Goal: Task Accomplishment & Management: Contribute content

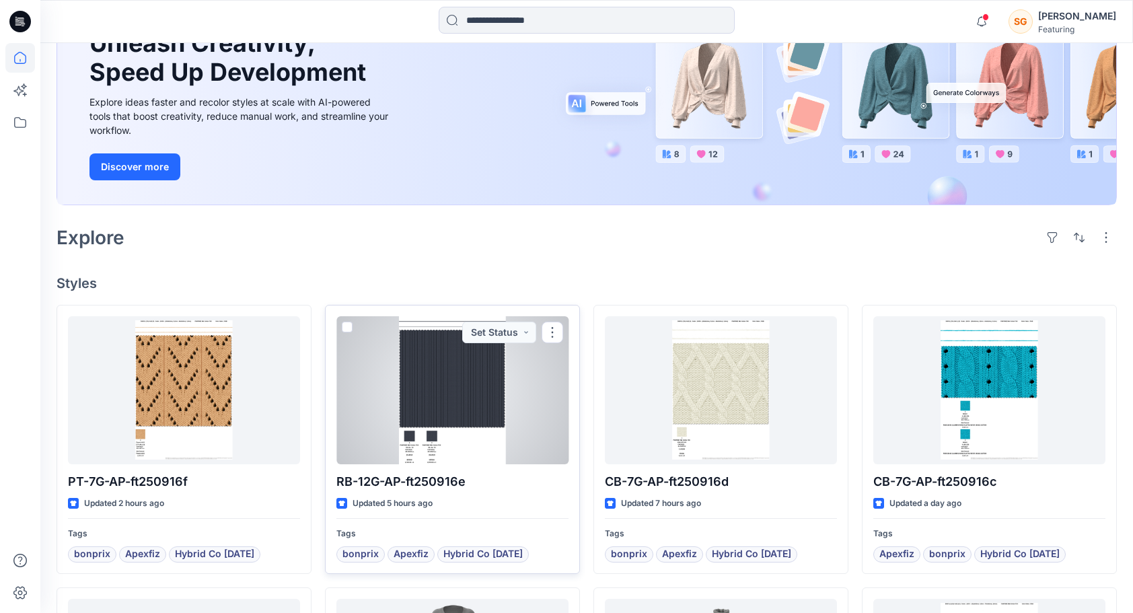
scroll to position [135, 0]
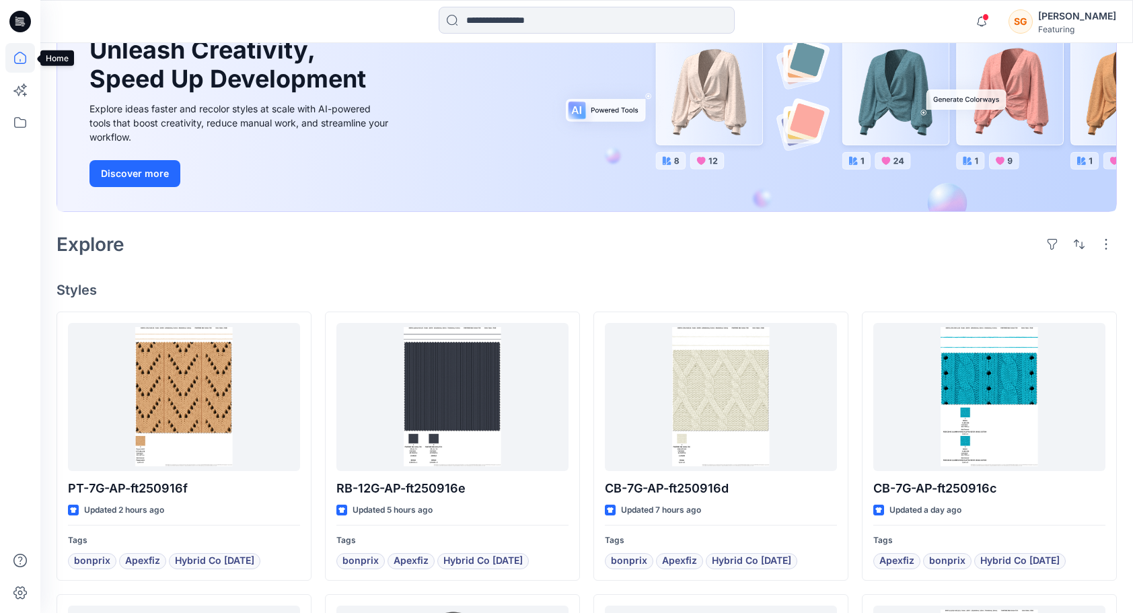
click at [20, 65] on icon at bounding box center [20, 58] width 30 height 30
click at [26, 125] on icon at bounding box center [20, 122] width 12 height 11
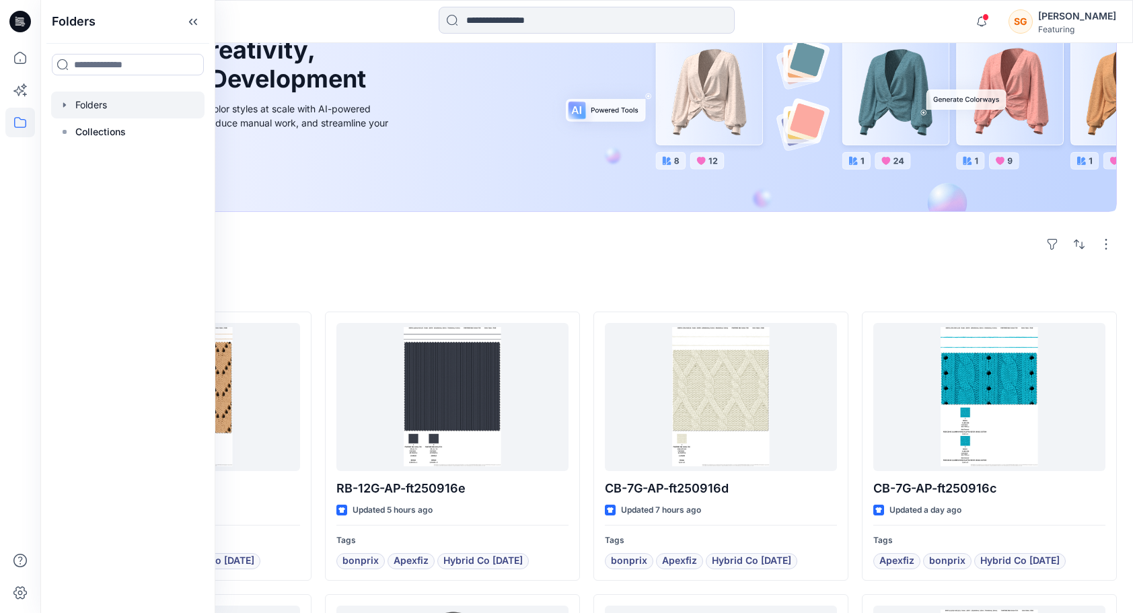
click at [87, 108] on div at bounding box center [127, 104] width 153 height 27
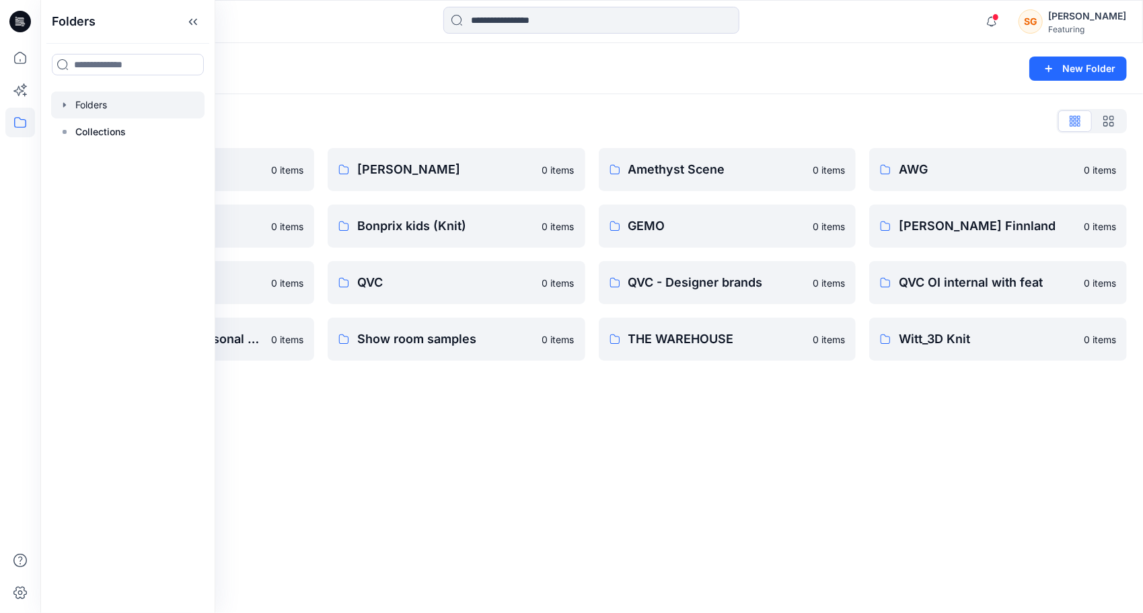
click at [533, 491] on div "Folders New Folder Folders List 3D Knit asset 0 items Basic patterns 0 items Li…" at bounding box center [591, 328] width 1102 height 570
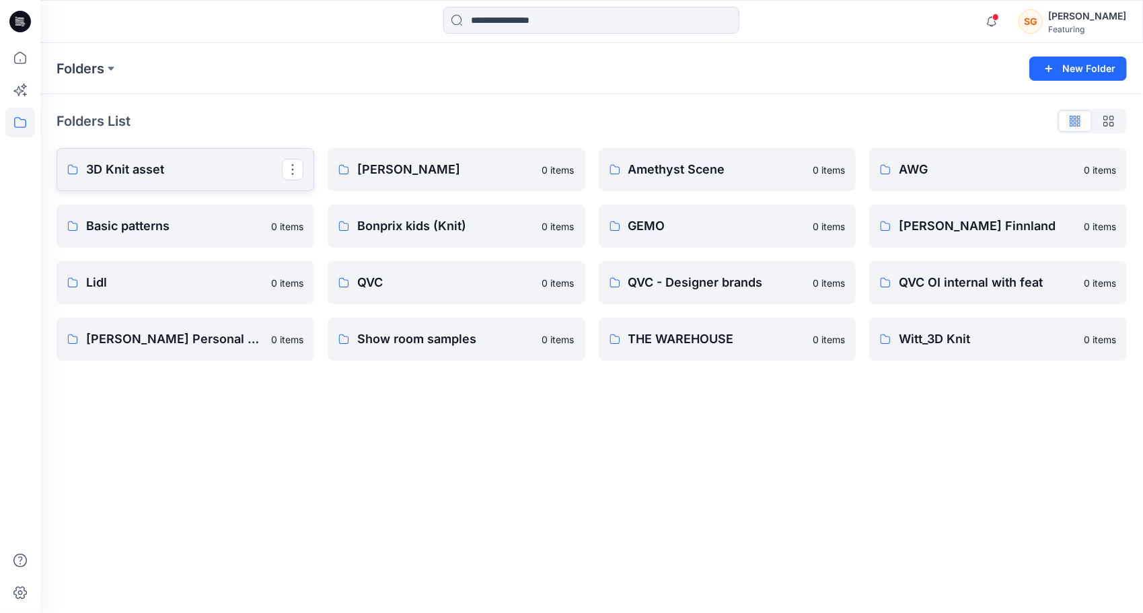
click at [198, 167] on p "3D Knit asset" at bounding box center [184, 169] width 196 height 19
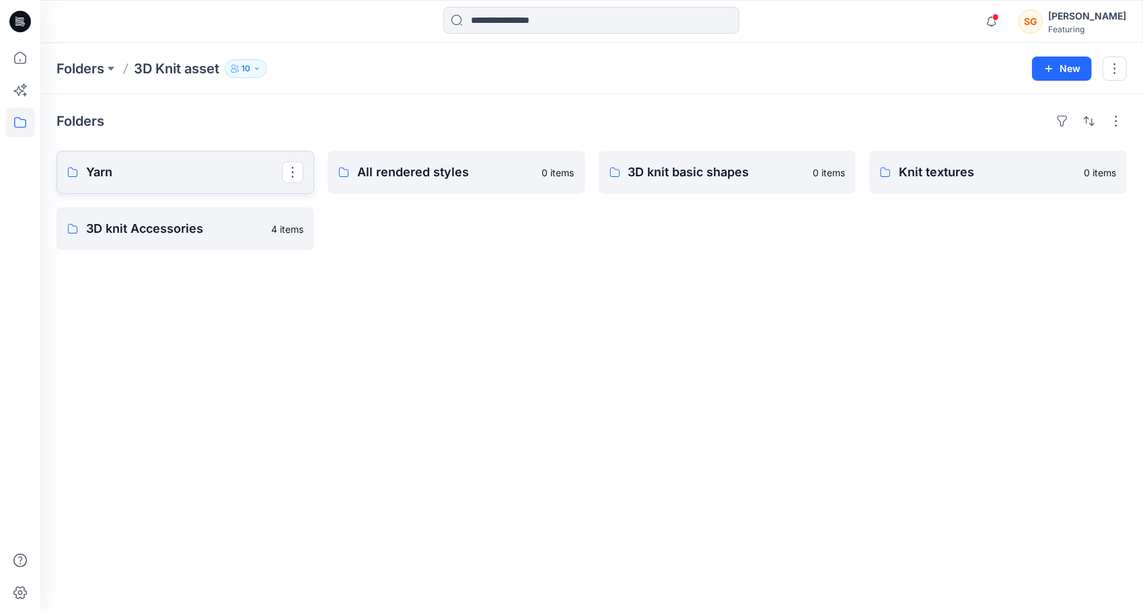
click at [215, 174] on p "Yarn" at bounding box center [184, 172] width 196 height 19
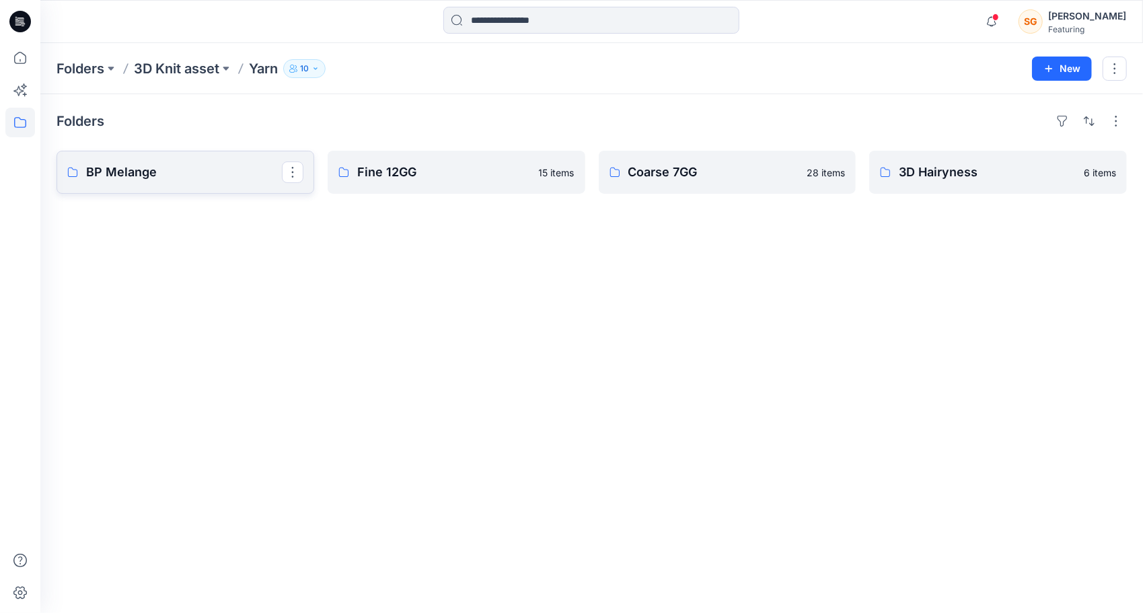
click at [196, 174] on p "BP Melange" at bounding box center [184, 172] width 196 height 19
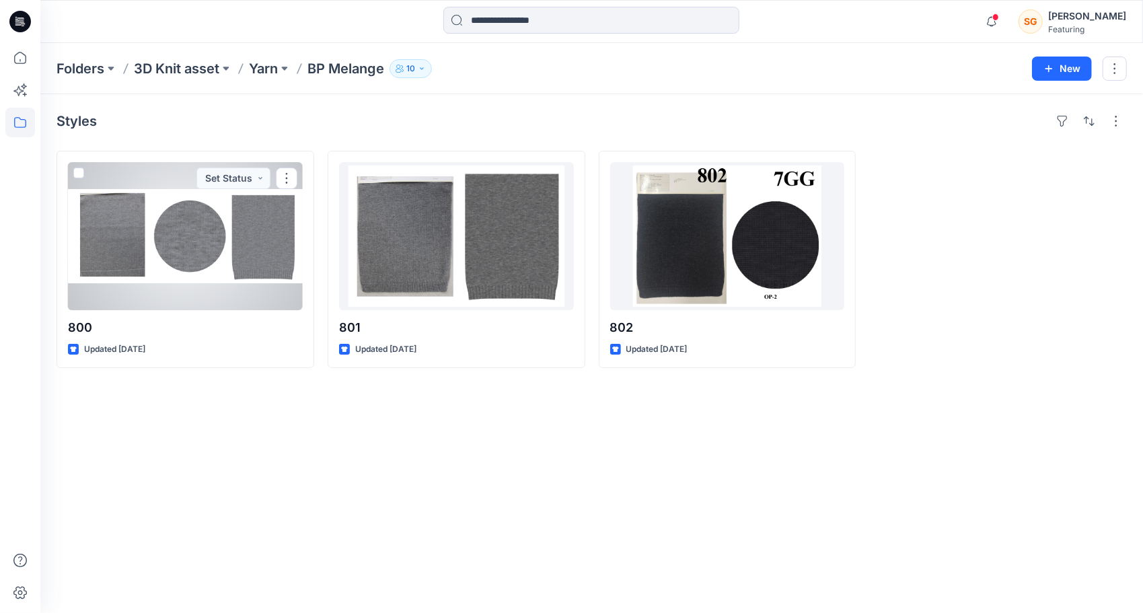
click at [265, 268] on div at bounding box center [185, 236] width 235 height 148
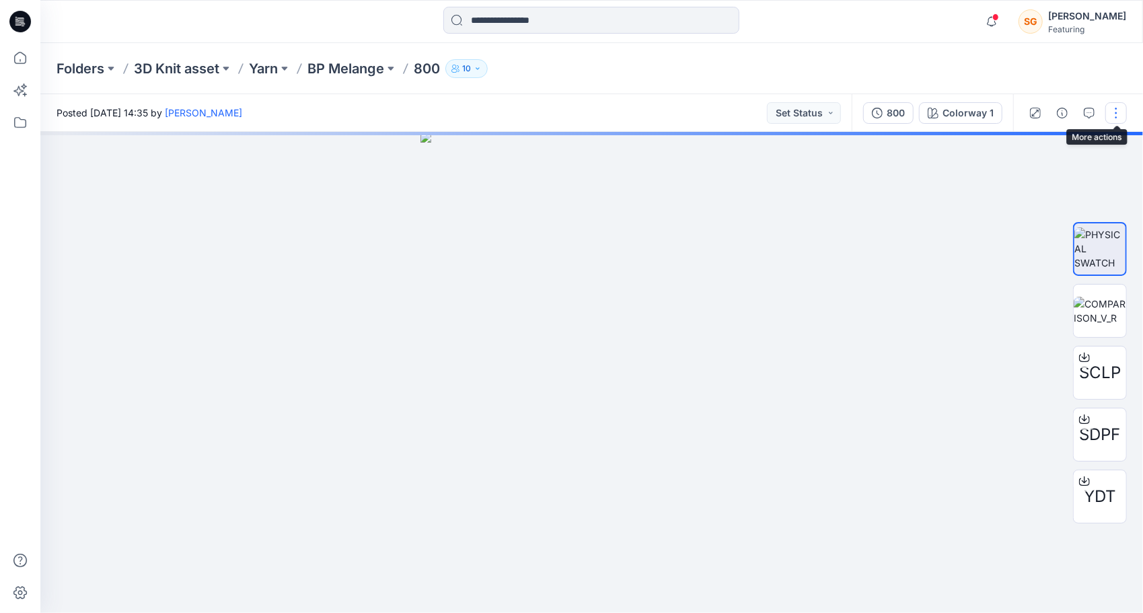
click at [1110, 117] on button "button" at bounding box center [1116, 113] width 22 height 22
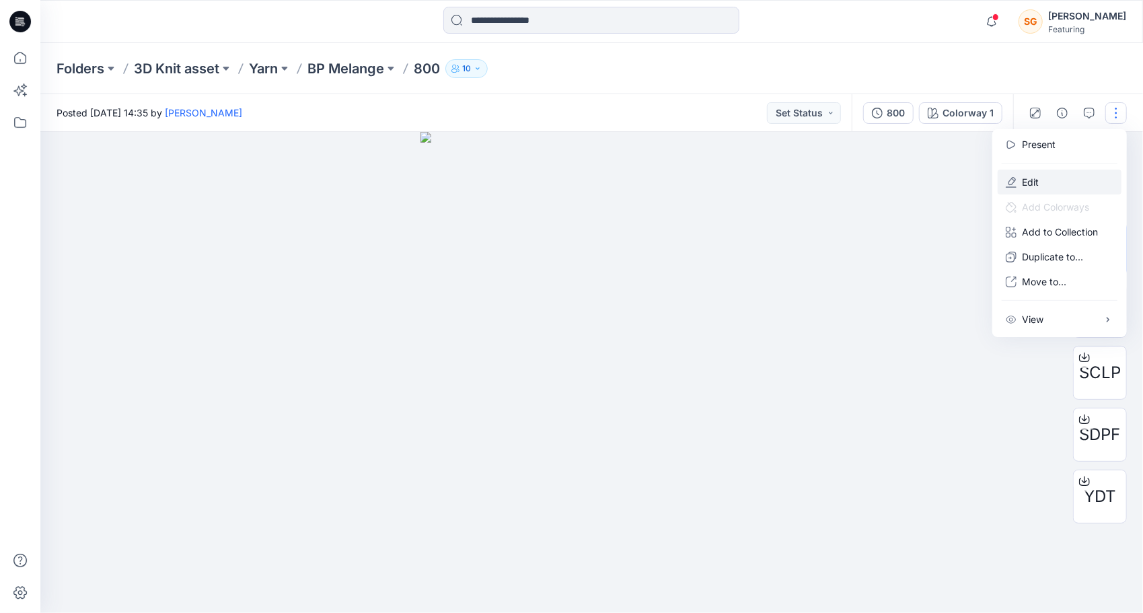
click at [1032, 177] on p "Edit" at bounding box center [1030, 182] width 17 height 14
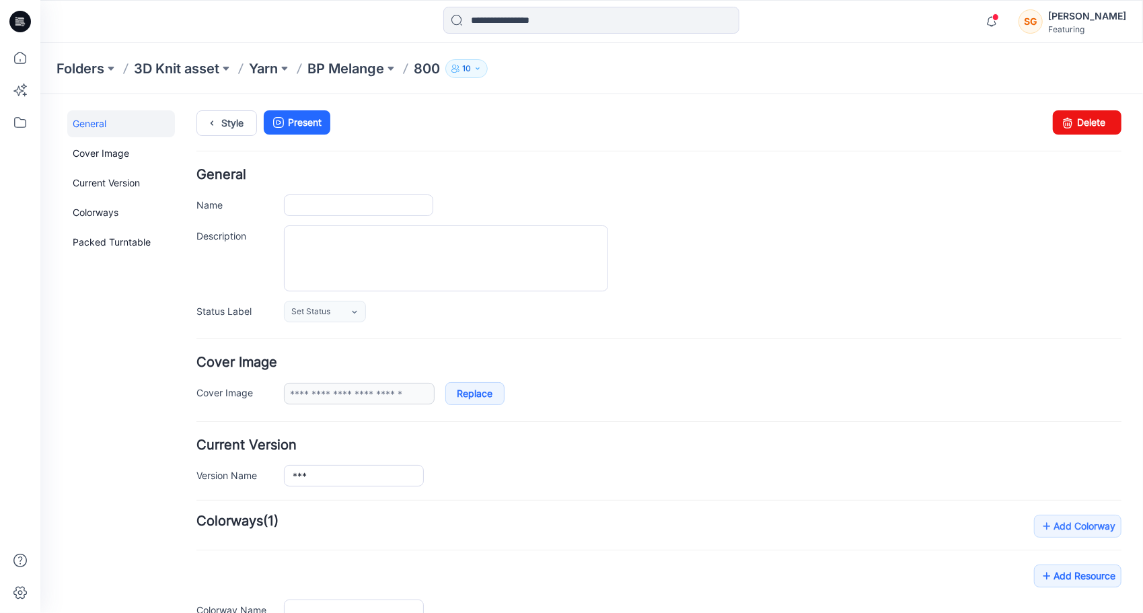
type input "***"
type input "**********"
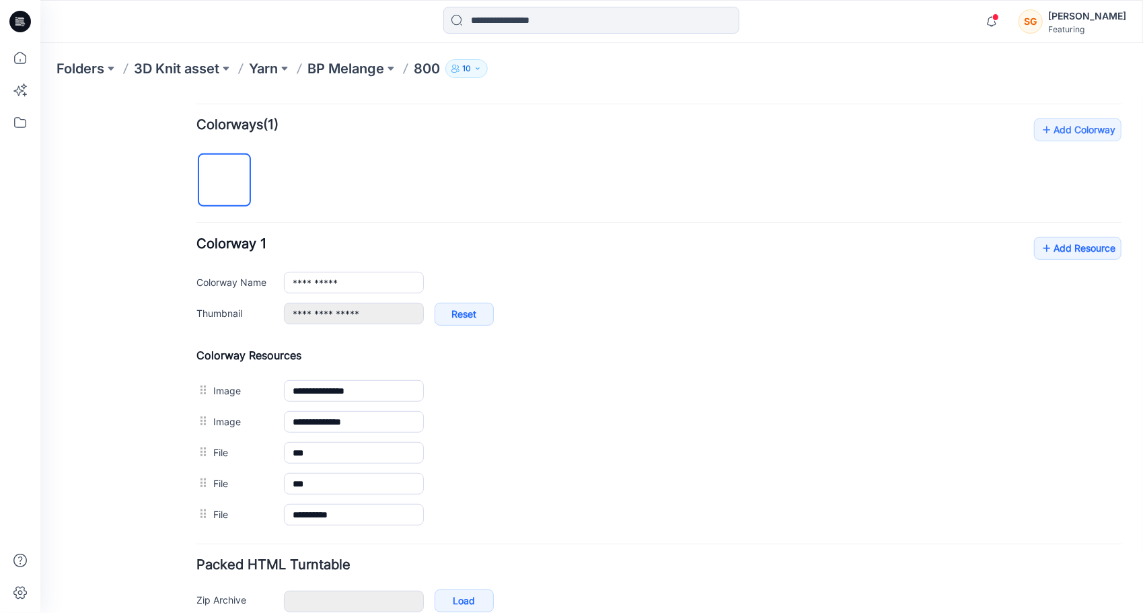
scroll to position [401, 0]
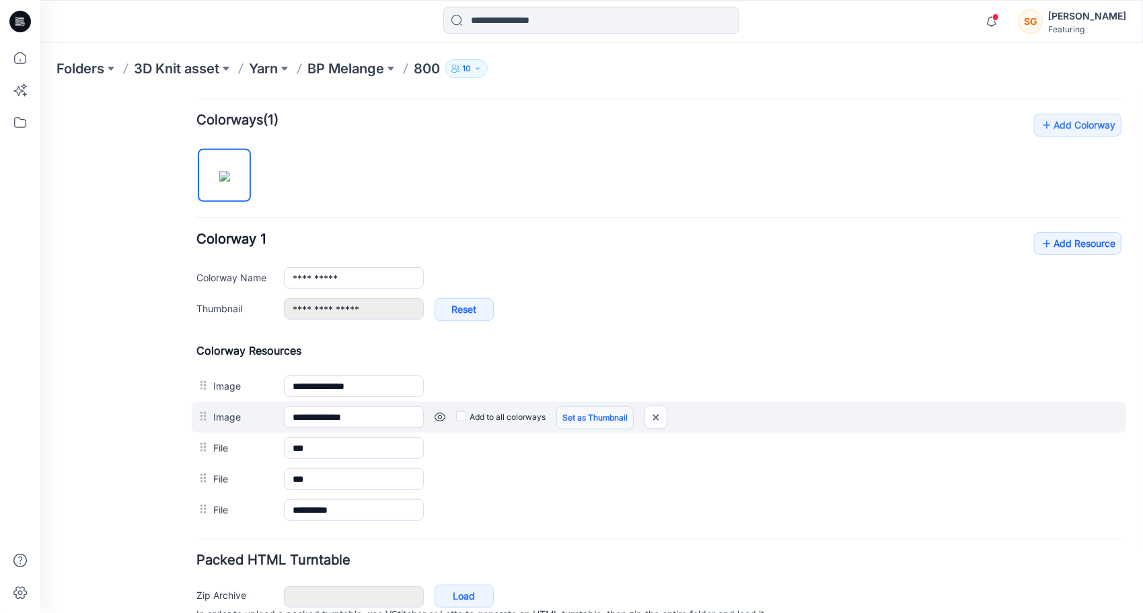
click at [597, 412] on link "Set as Thumbnail" at bounding box center [593, 417] width 77 height 23
type input "**********"
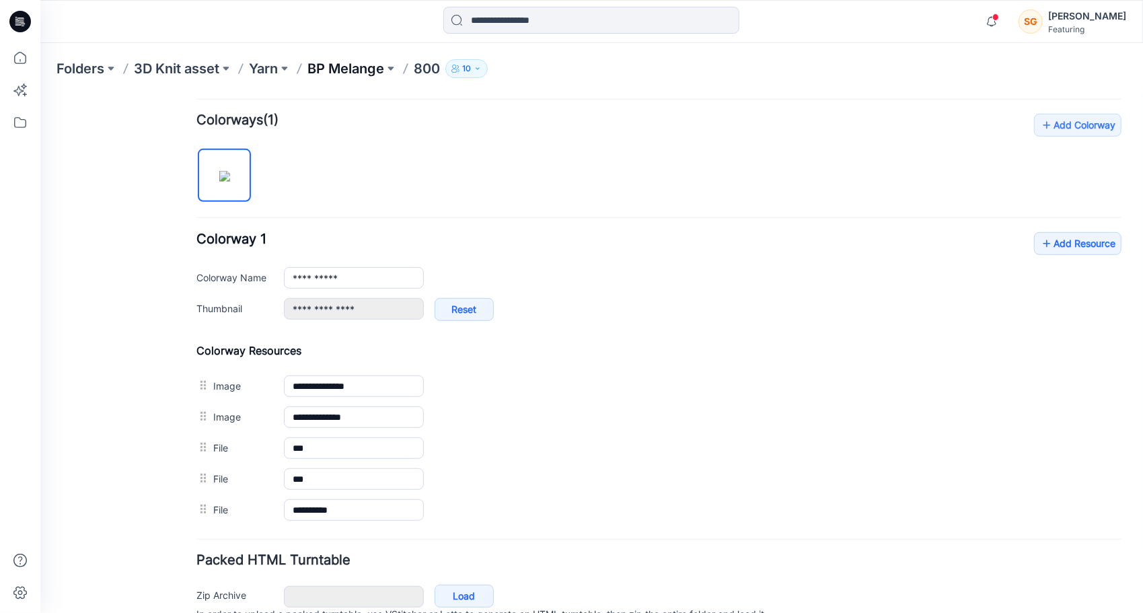
click at [338, 65] on p "BP Melange" at bounding box center [345, 68] width 77 height 19
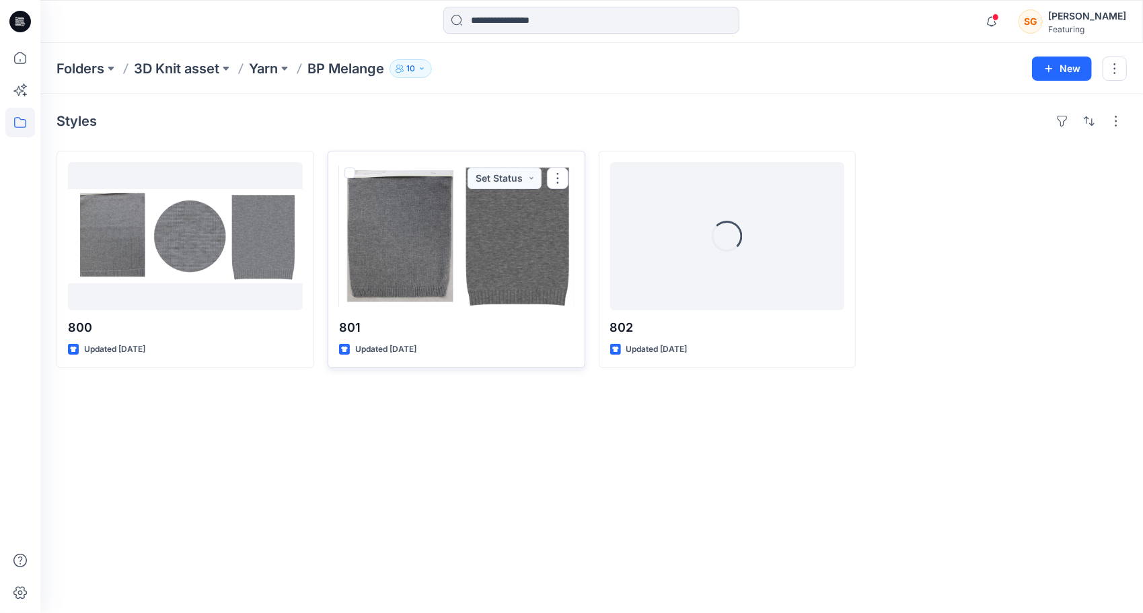
click at [436, 262] on div at bounding box center [456, 236] width 235 height 148
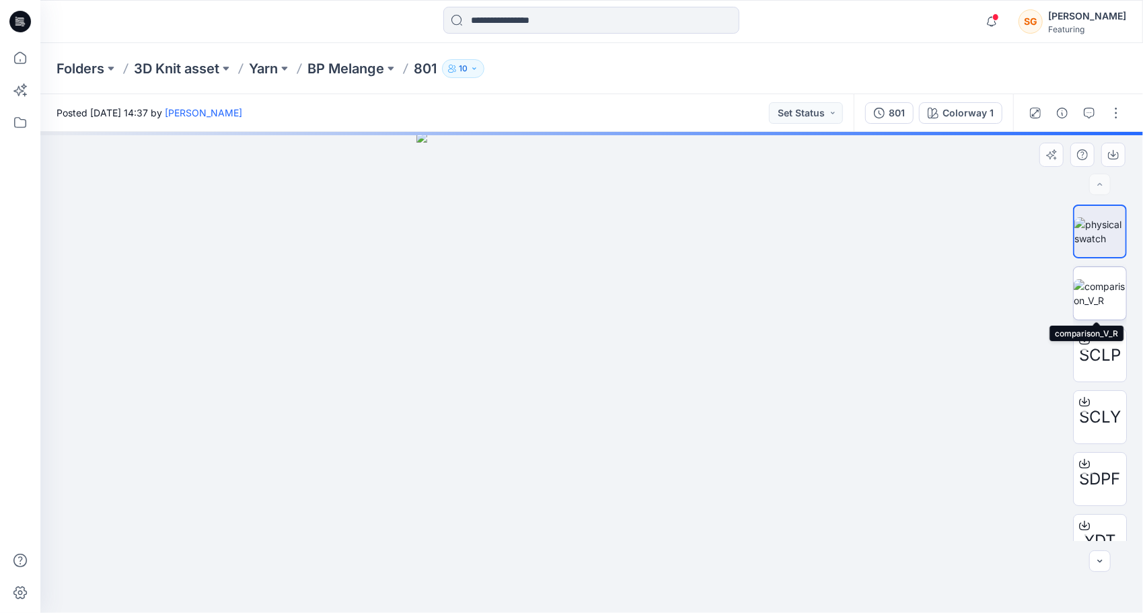
click at [1096, 300] on img at bounding box center [1099, 293] width 52 height 28
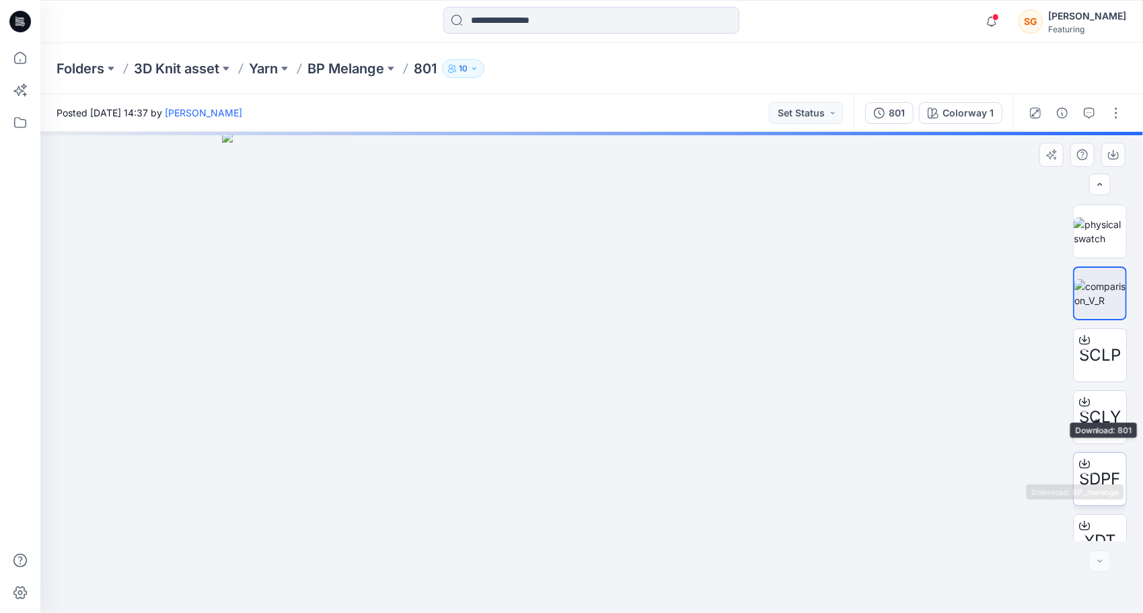
scroll to position [89, 0]
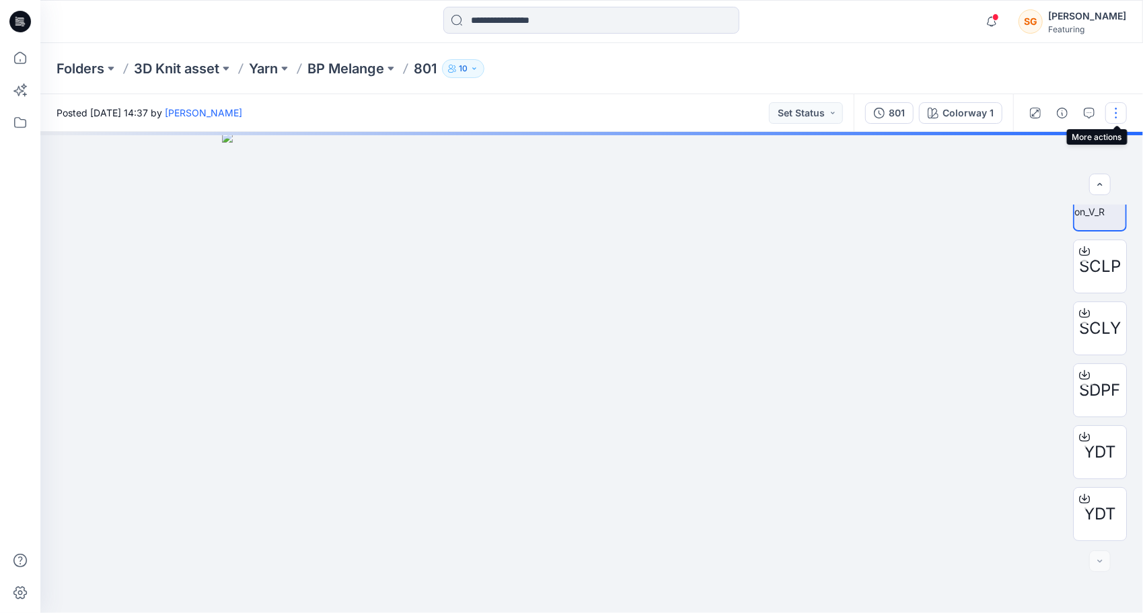
click at [1118, 116] on button "button" at bounding box center [1116, 113] width 22 height 22
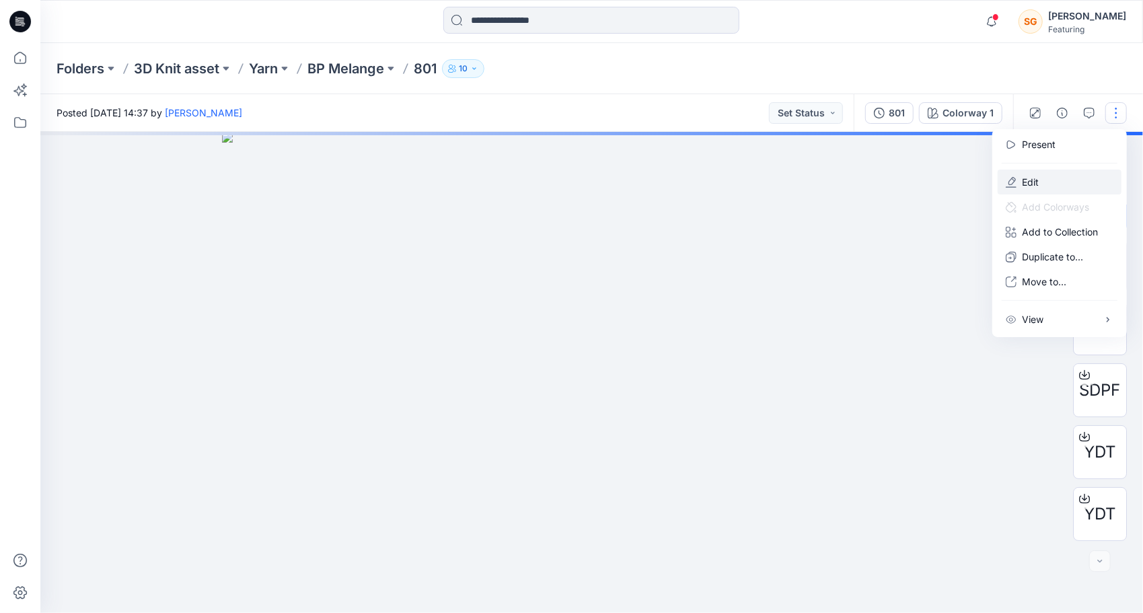
click at [1043, 182] on button "Edit" at bounding box center [1059, 181] width 124 height 25
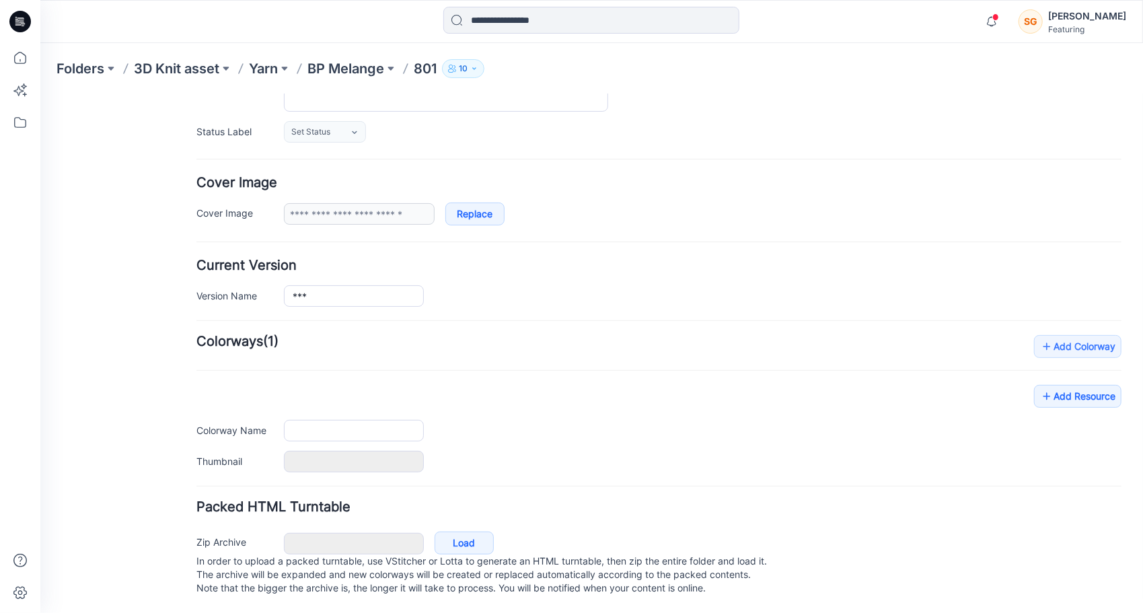
type input "***"
type input "**********"
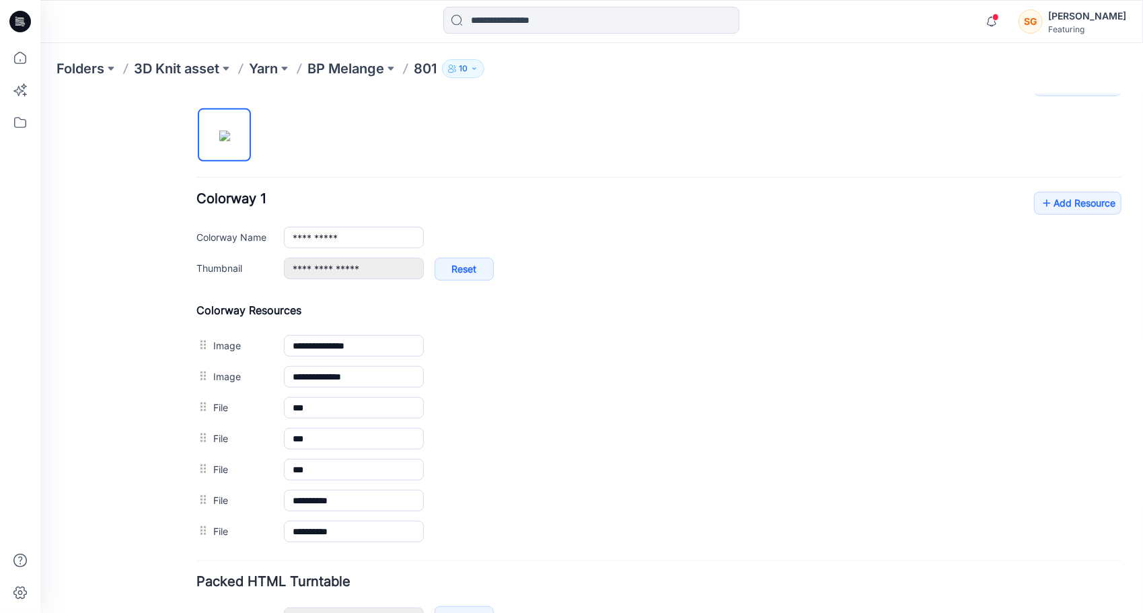
scroll to position [442, 0]
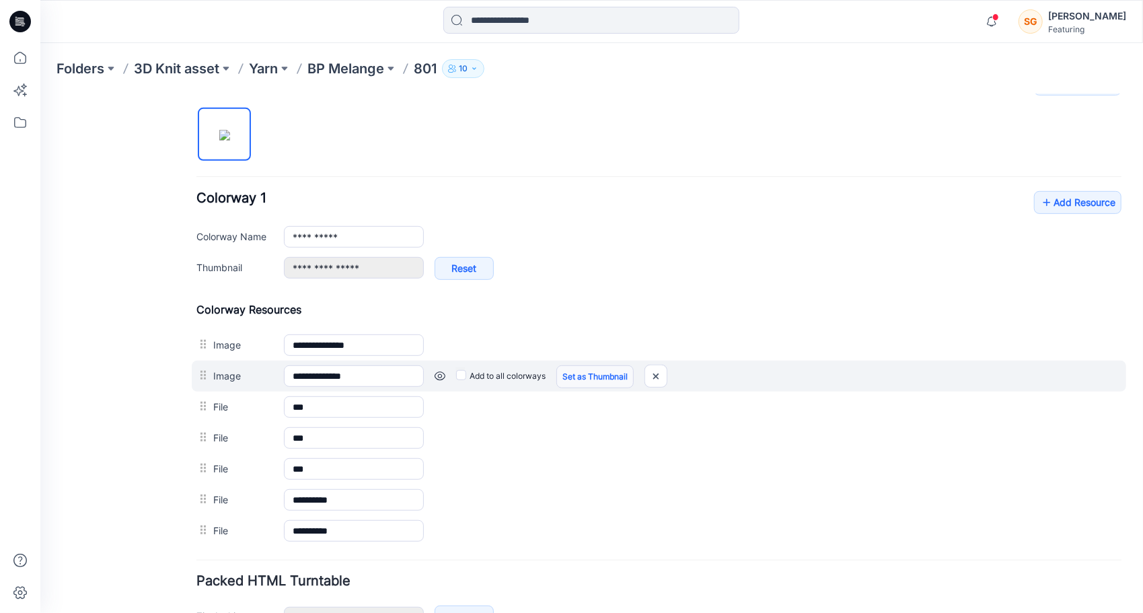
click at [581, 371] on link "Set as Thumbnail" at bounding box center [593, 376] width 77 height 23
type input "**********"
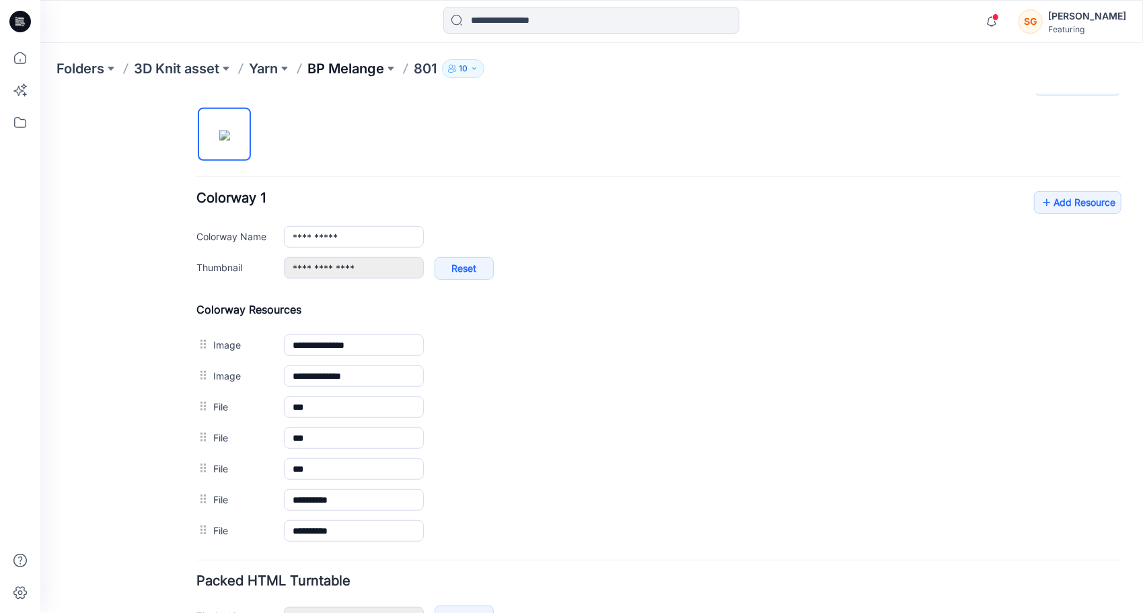
click at [354, 76] on p "BP Melange" at bounding box center [345, 68] width 77 height 19
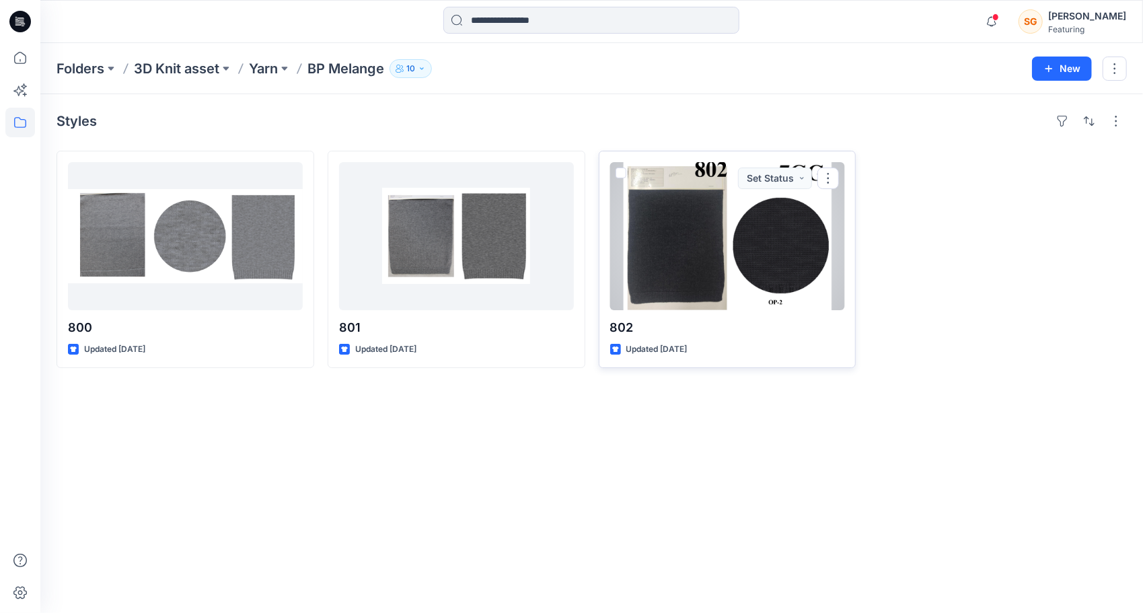
click at [710, 291] on div at bounding box center [727, 236] width 235 height 148
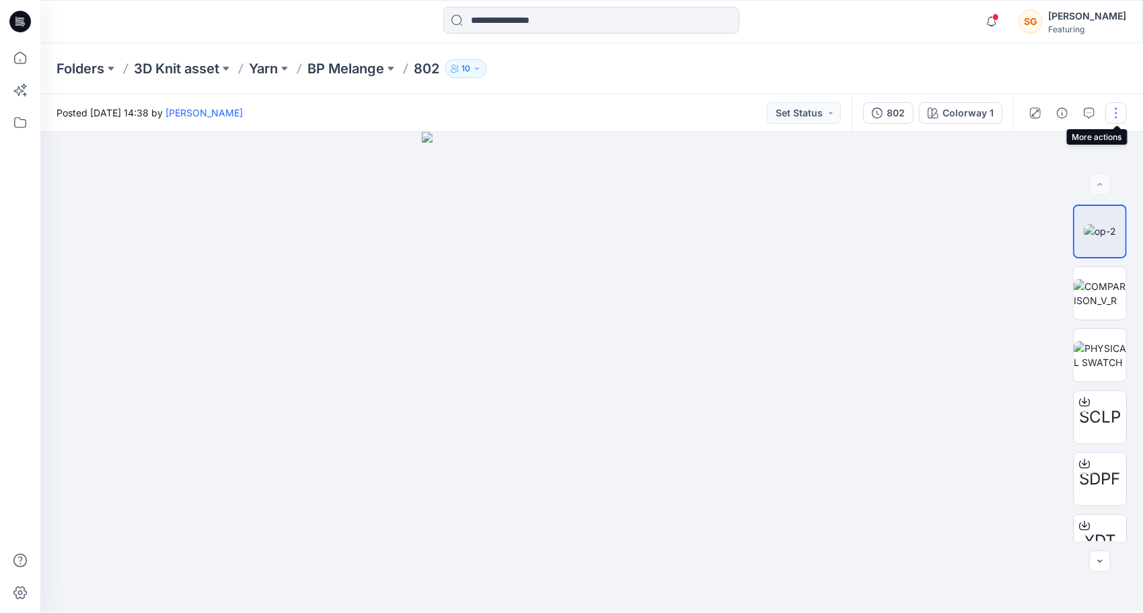
click at [1115, 121] on button "button" at bounding box center [1116, 113] width 22 height 22
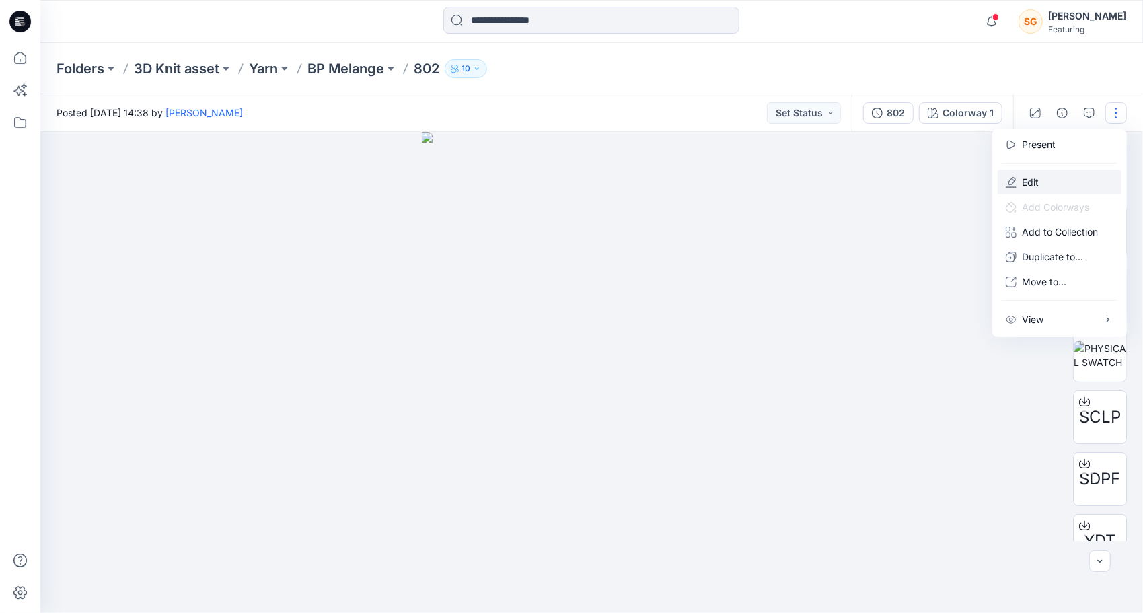
click at [1033, 180] on p "Edit" at bounding box center [1030, 182] width 17 height 14
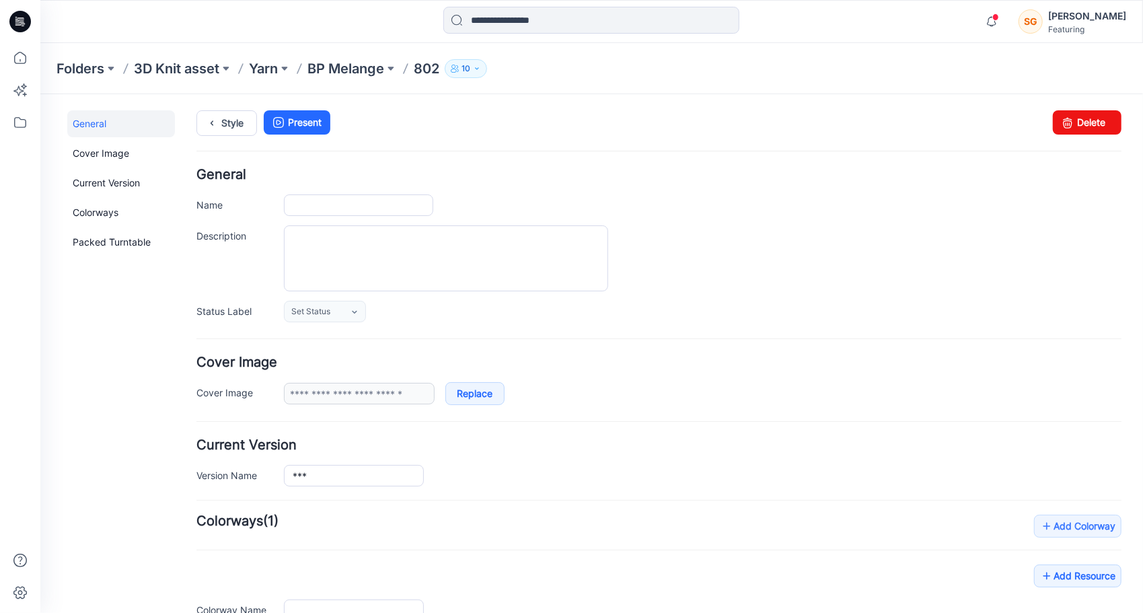
type input "***"
type input "**********"
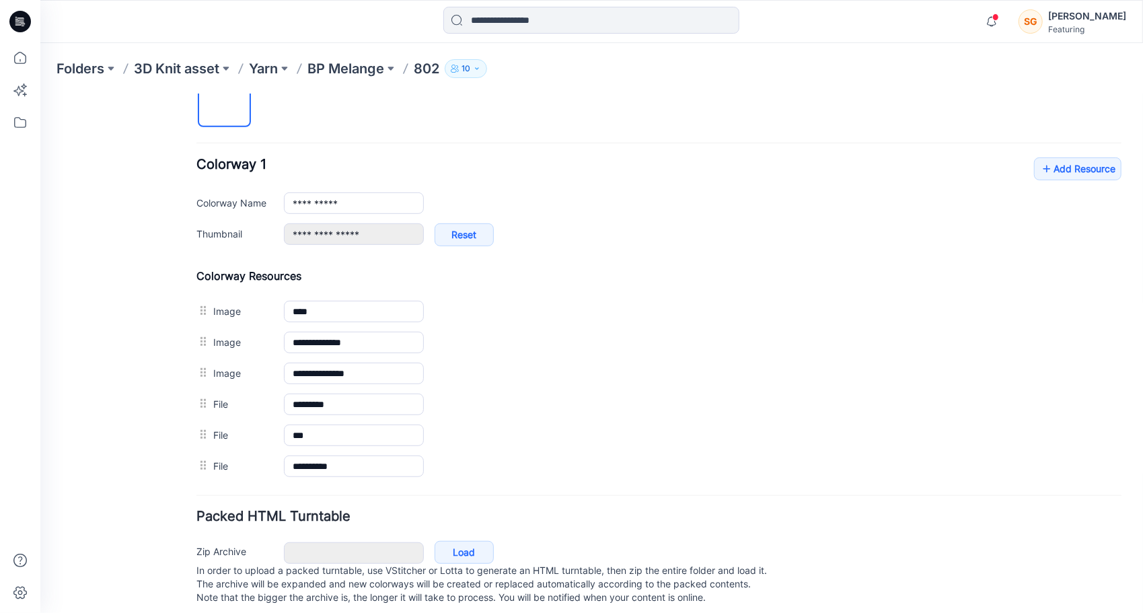
scroll to position [477, 0]
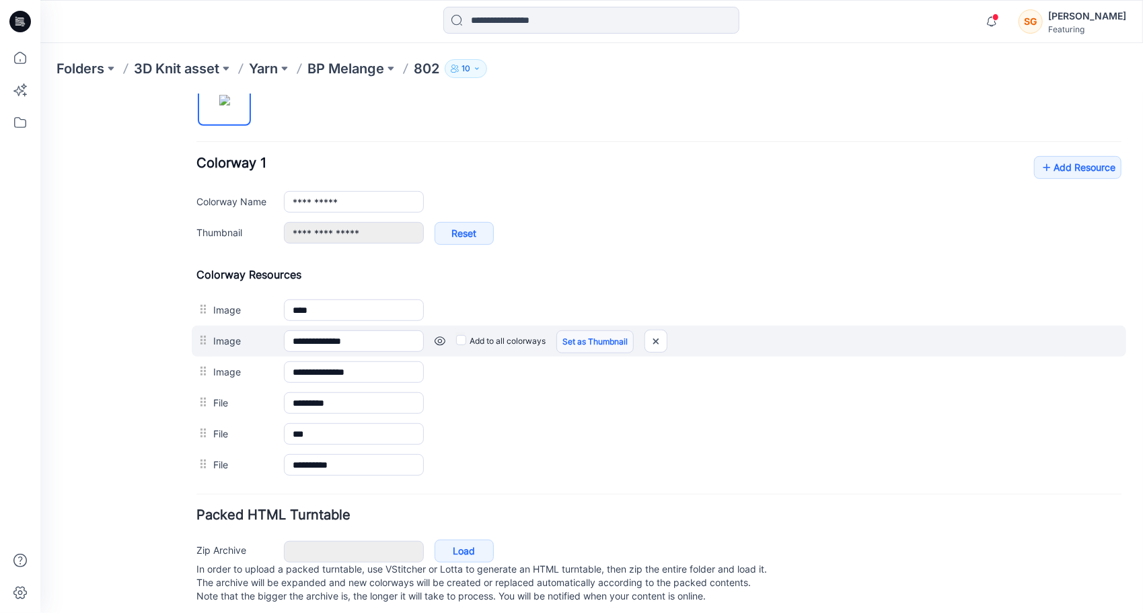
click at [572, 342] on link "Set as Thumbnail" at bounding box center [593, 341] width 77 height 23
type input "**********"
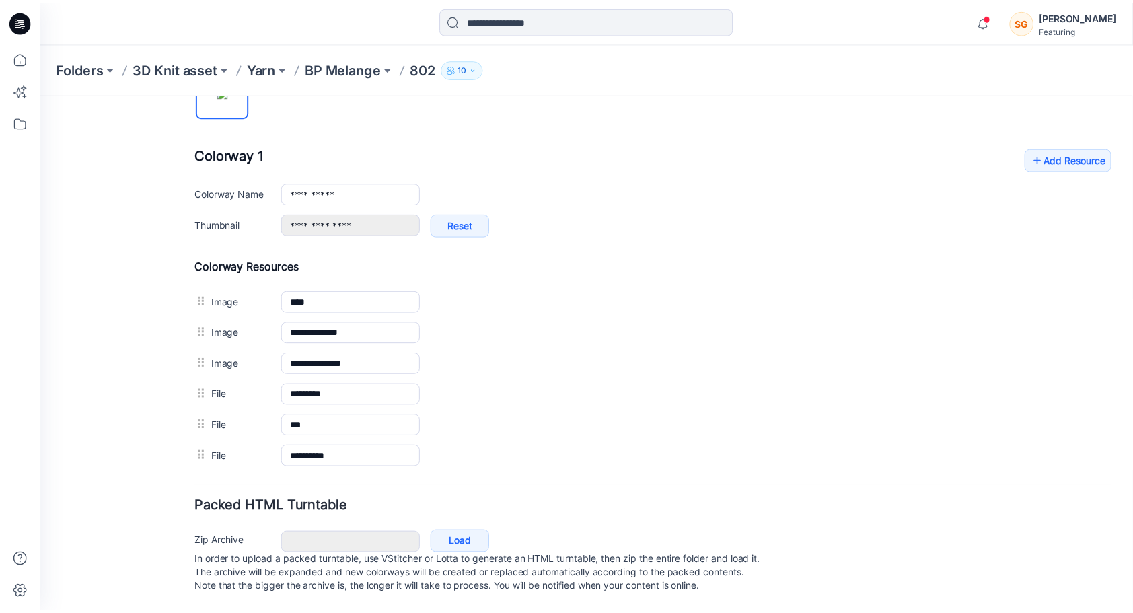
scroll to position [492, 0]
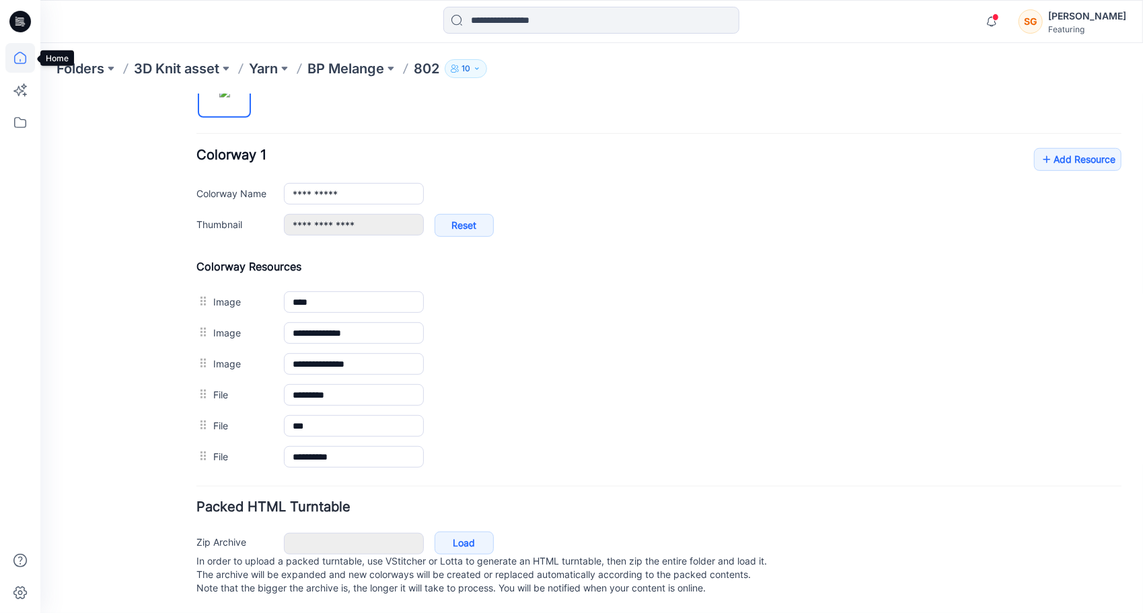
click at [13, 58] on icon at bounding box center [20, 58] width 30 height 30
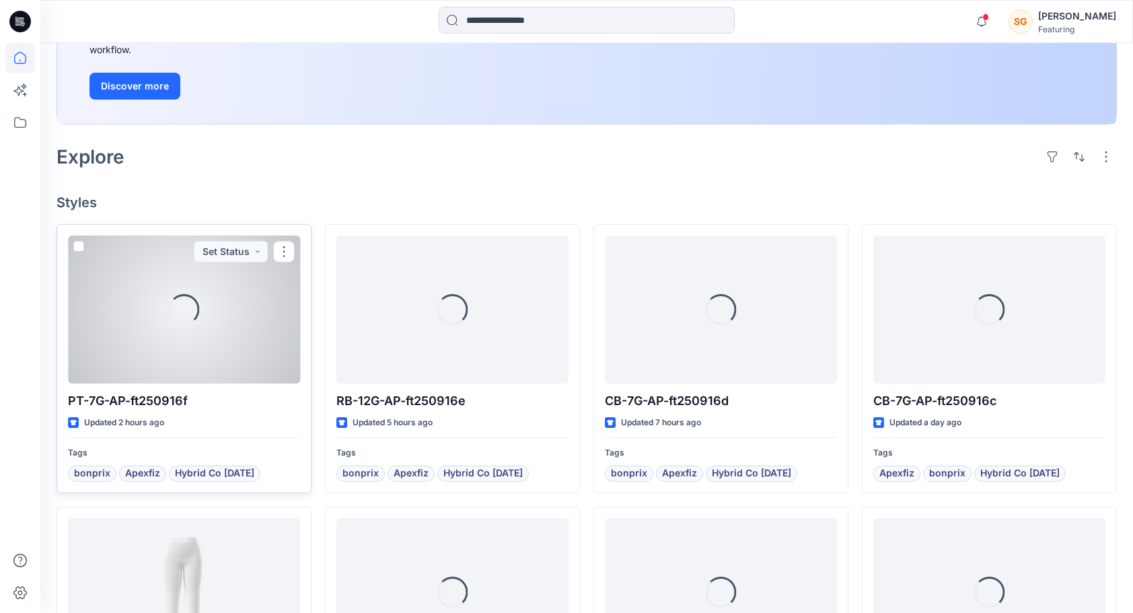
scroll to position [226, 0]
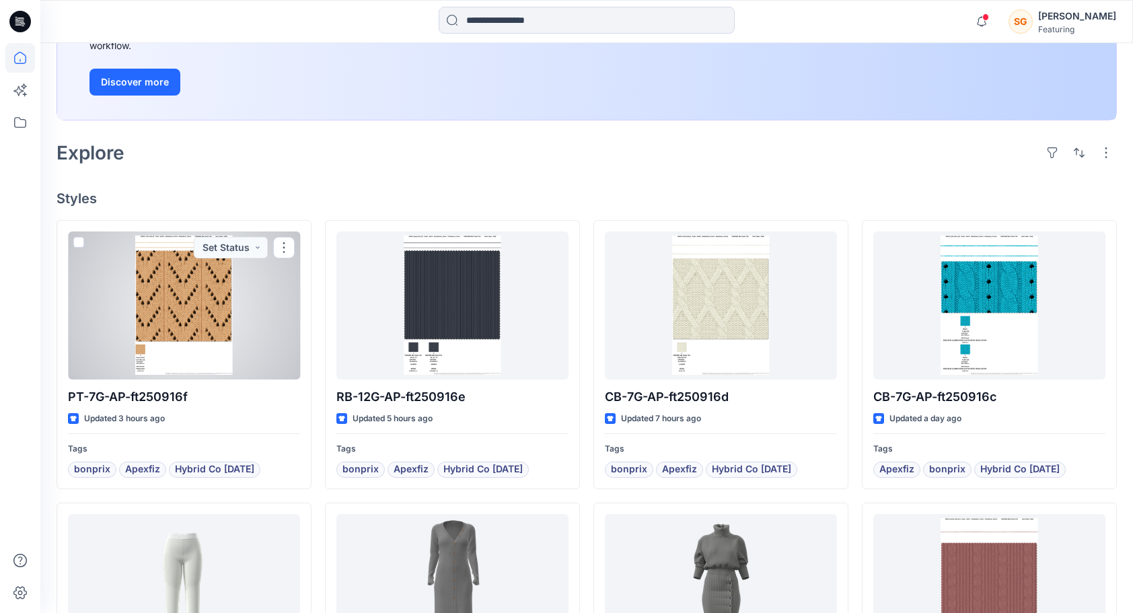
click at [215, 299] on div at bounding box center [184, 305] width 232 height 148
click at [215, 299] on div "Welcome back, Shimul New New Unleash Creativity, Speed Up Development Explore i…" at bounding box center [586, 441] width 1092 height 1249
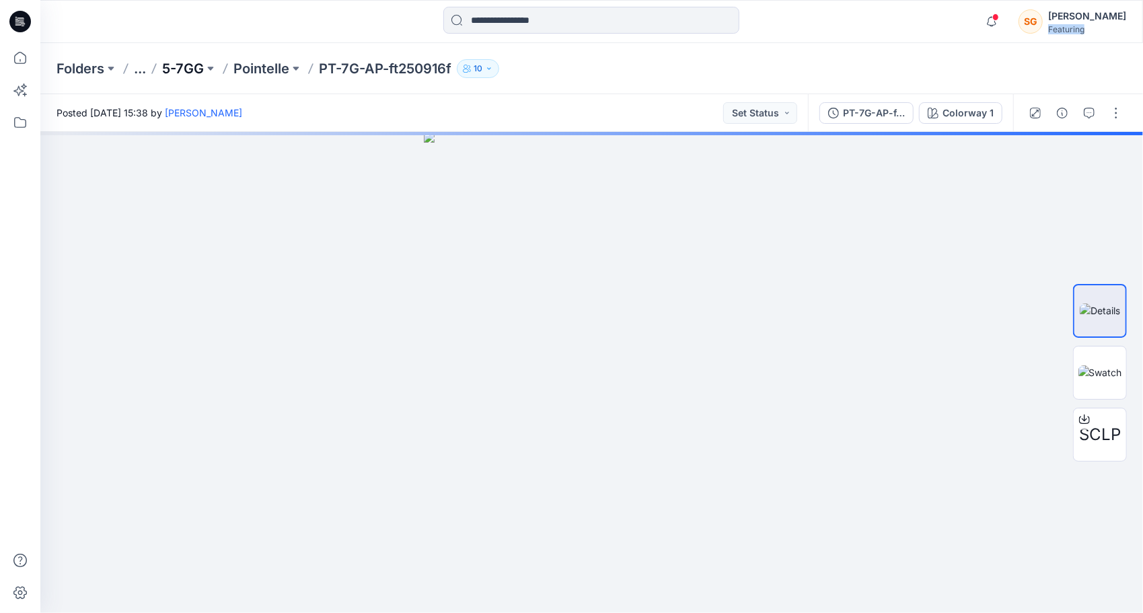
click at [194, 69] on p "5-7GG" at bounding box center [183, 68] width 42 height 19
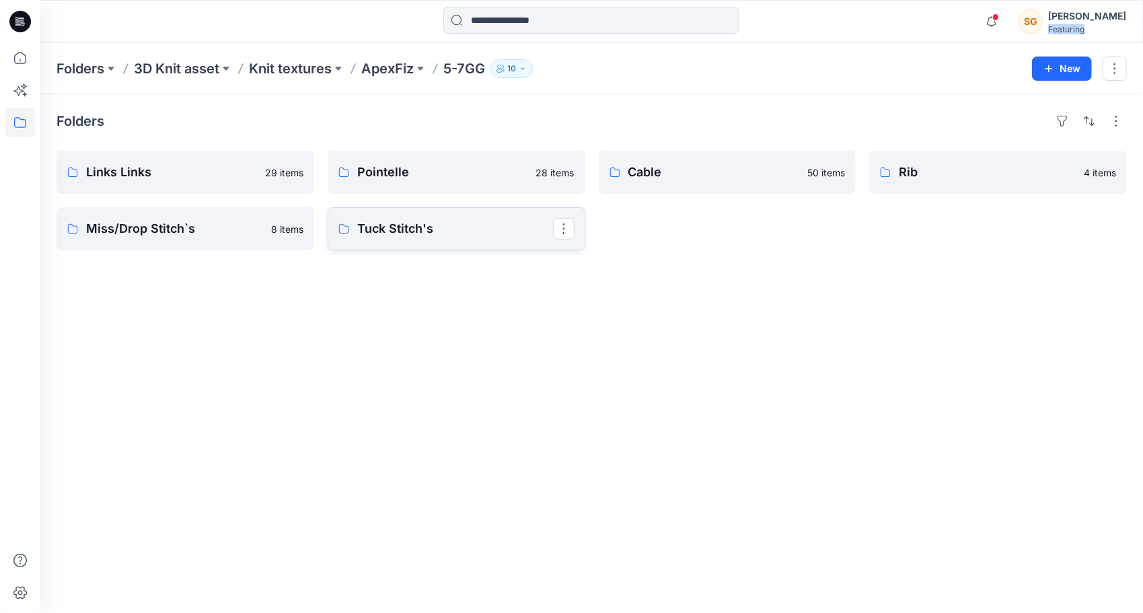
click at [380, 237] on p "Tuck Stitch's" at bounding box center [455, 228] width 196 height 19
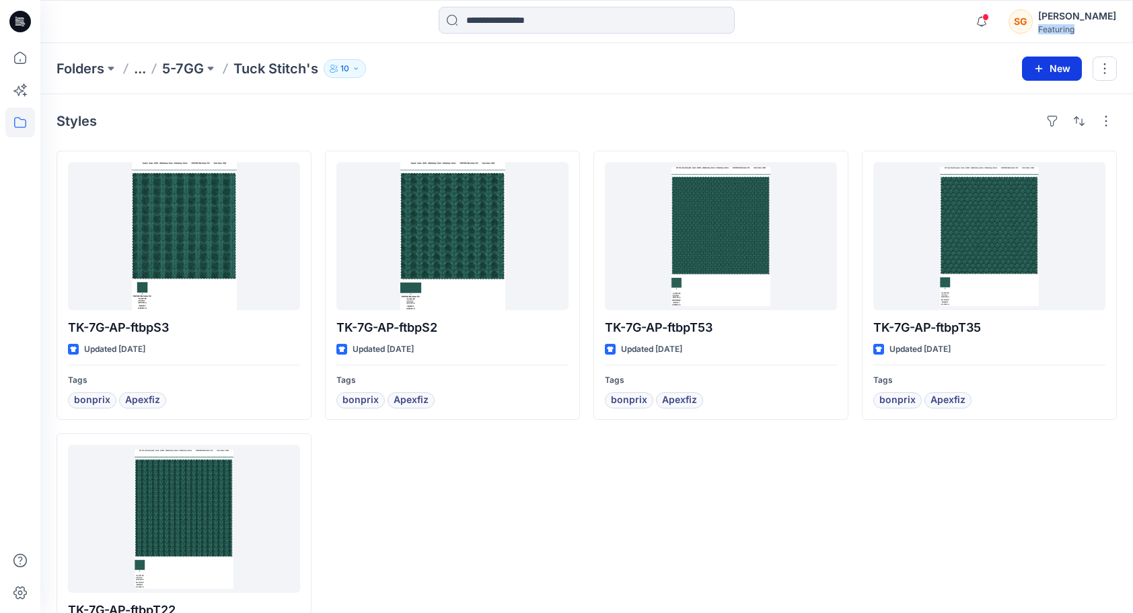
click at [1028, 70] on button "New" at bounding box center [1052, 68] width 60 height 24
click at [1013, 95] on p "New Style" at bounding box center [1010, 101] width 45 height 16
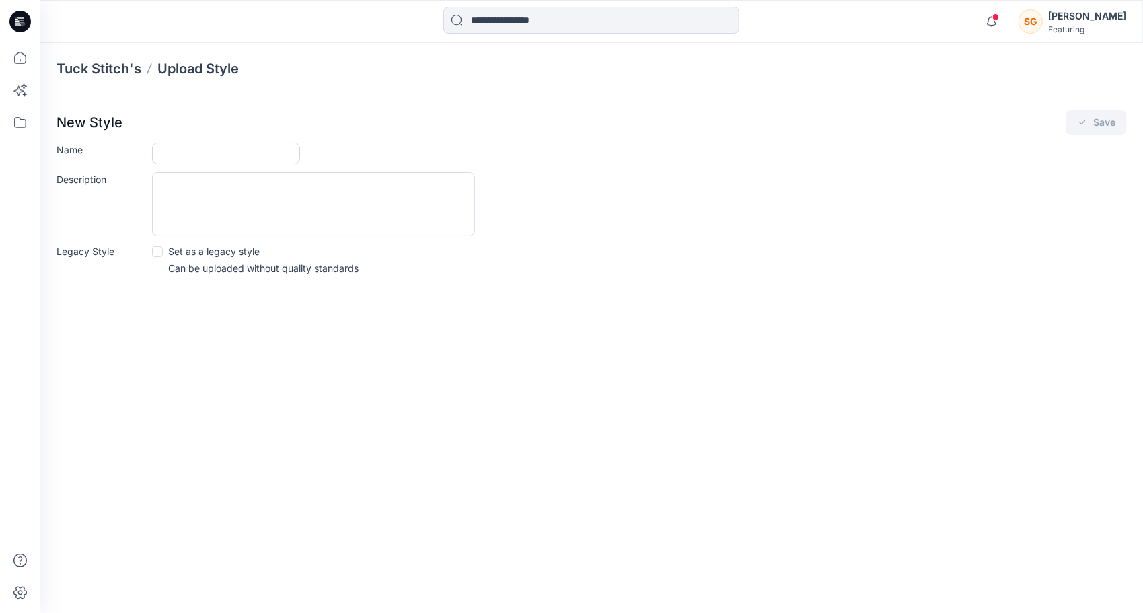
click at [265, 152] on input "Name" at bounding box center [226, 154] width 148 height 22
paste input "**********"
type input "**********"
click at [1104, 128] on button "Save" at bounding box center [1095, 122] width 61 height 24
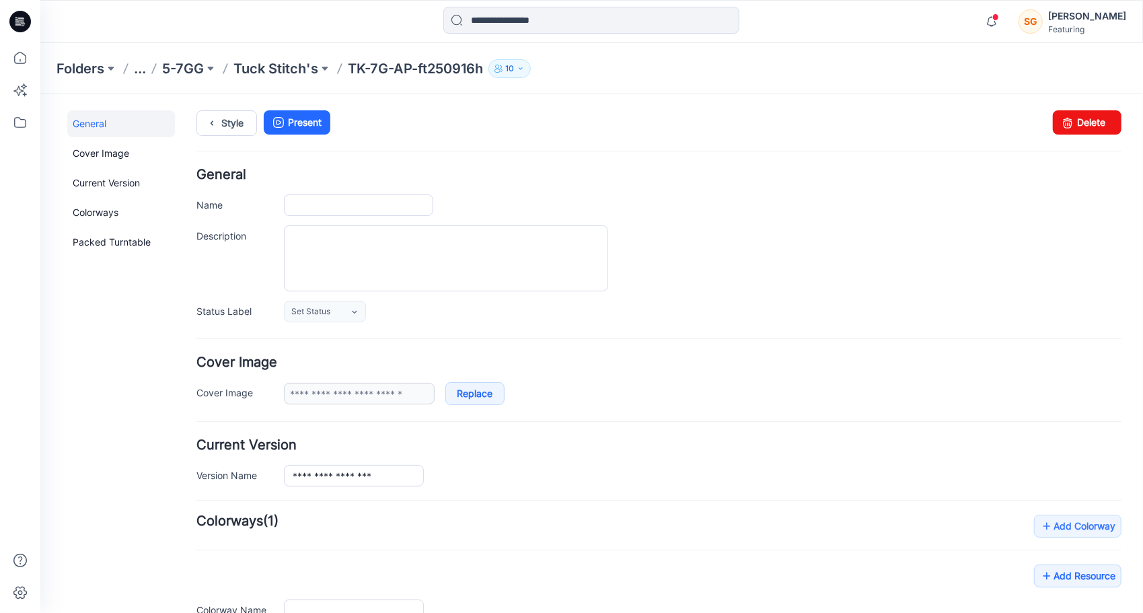
type input "**********"
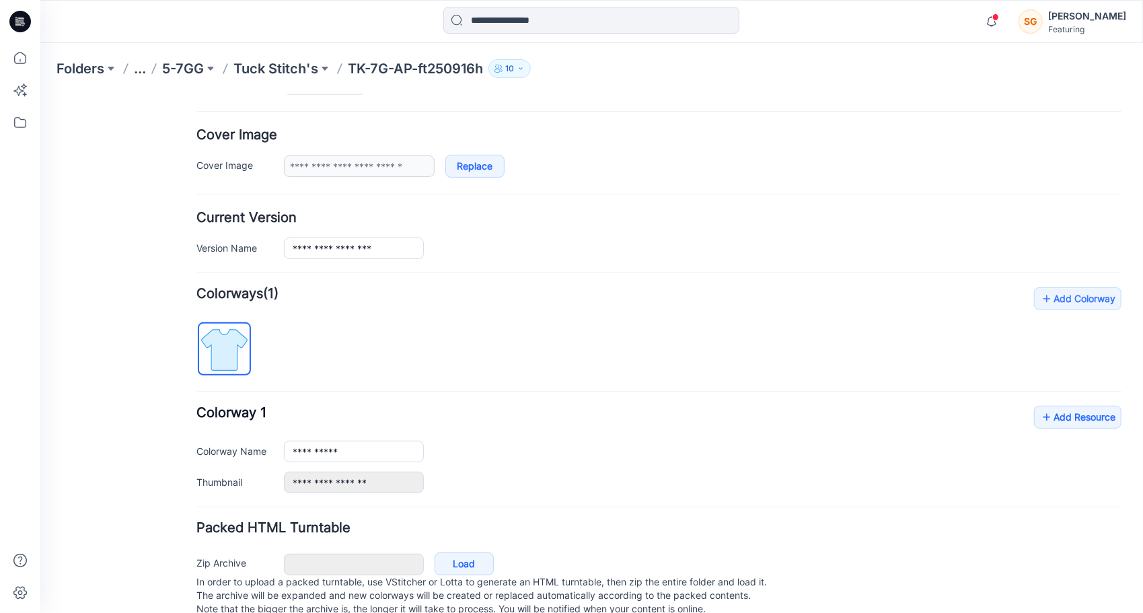
scroll to position [258, 0]
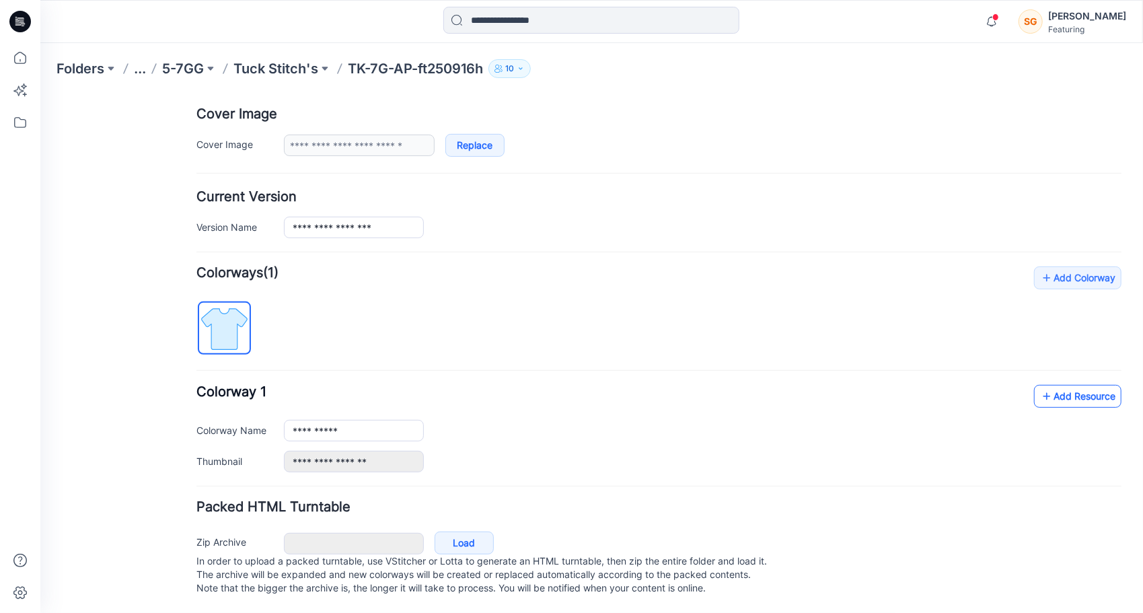
click at [1086, 384] on link "Add Resource" at bounding box center [1076, 395] width 87 height 23
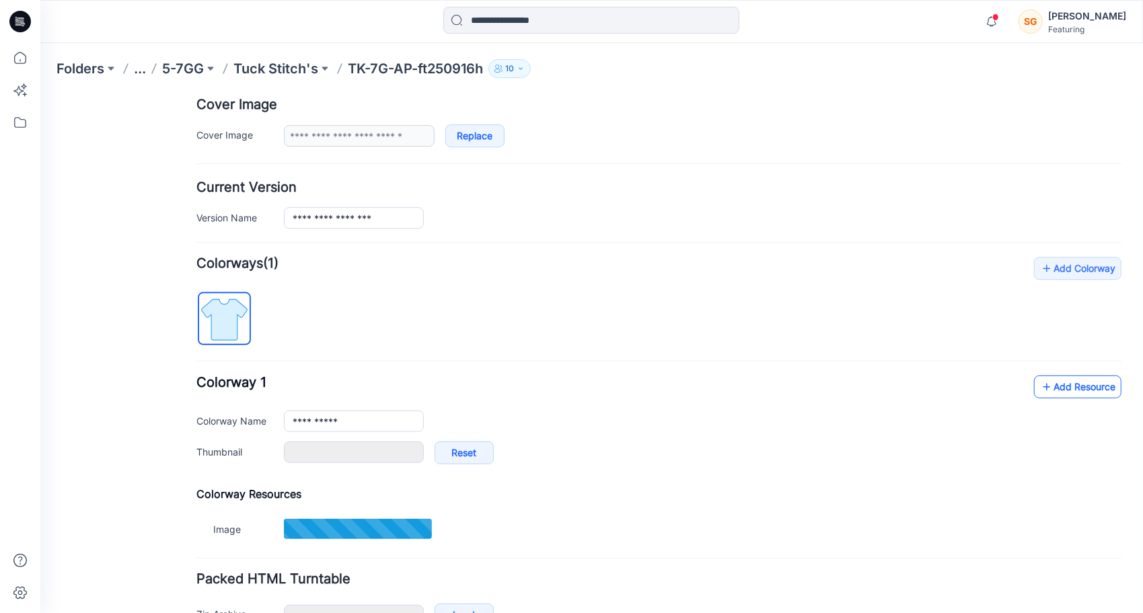
type input "*******"
click at [1061, 386] on link "Add Resource" at bounding box center [1076, 386] width 87 height 23
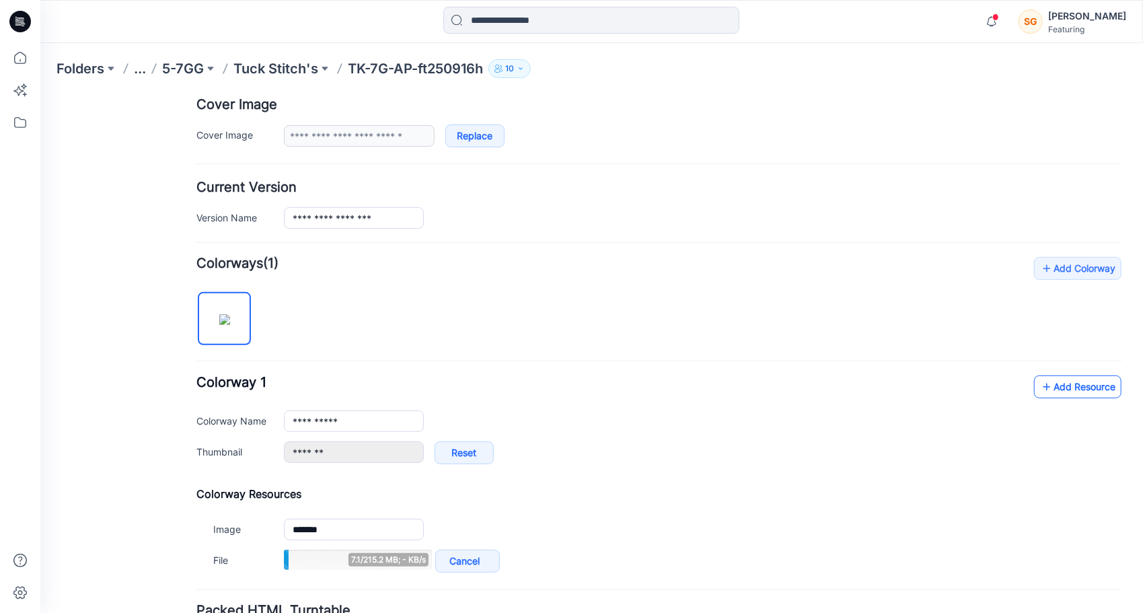
click at [1062, 383] on link "Add Resource" at bounding box center [1076, 386] width 87 height 23
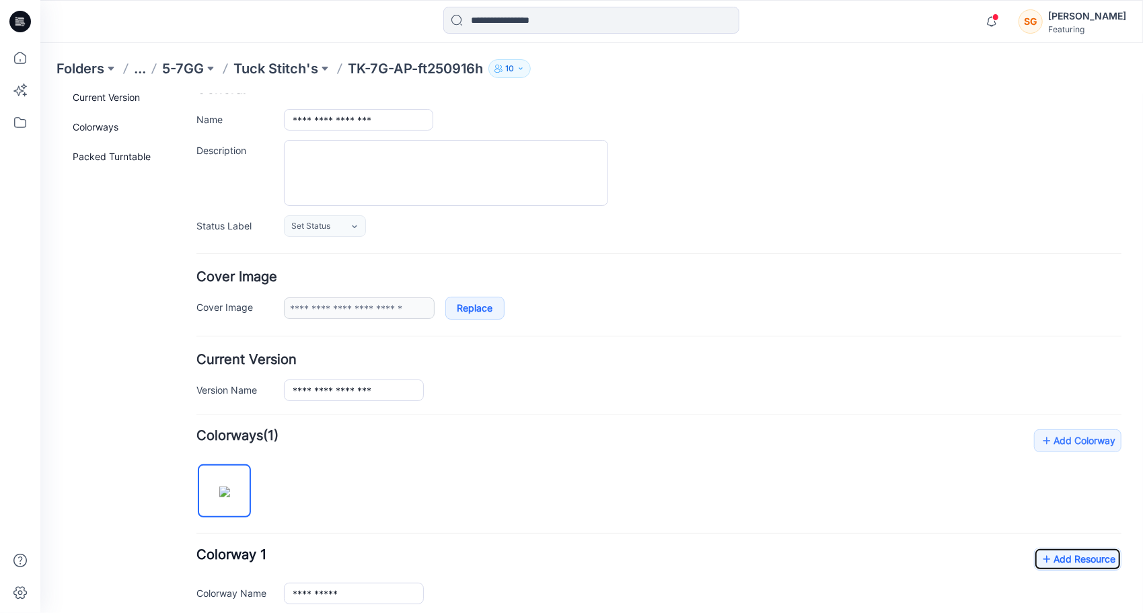
scroll to position [0, 0]
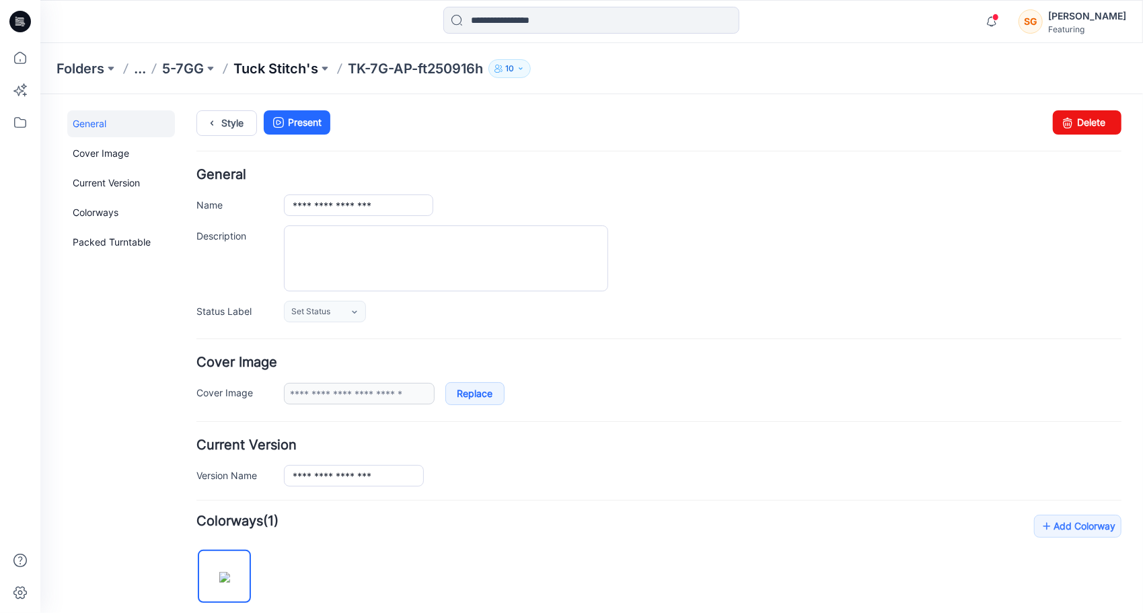
click at [285, 69] on p "Tuck Stitch's" at bounding box center [275, 68] width 85 height 19
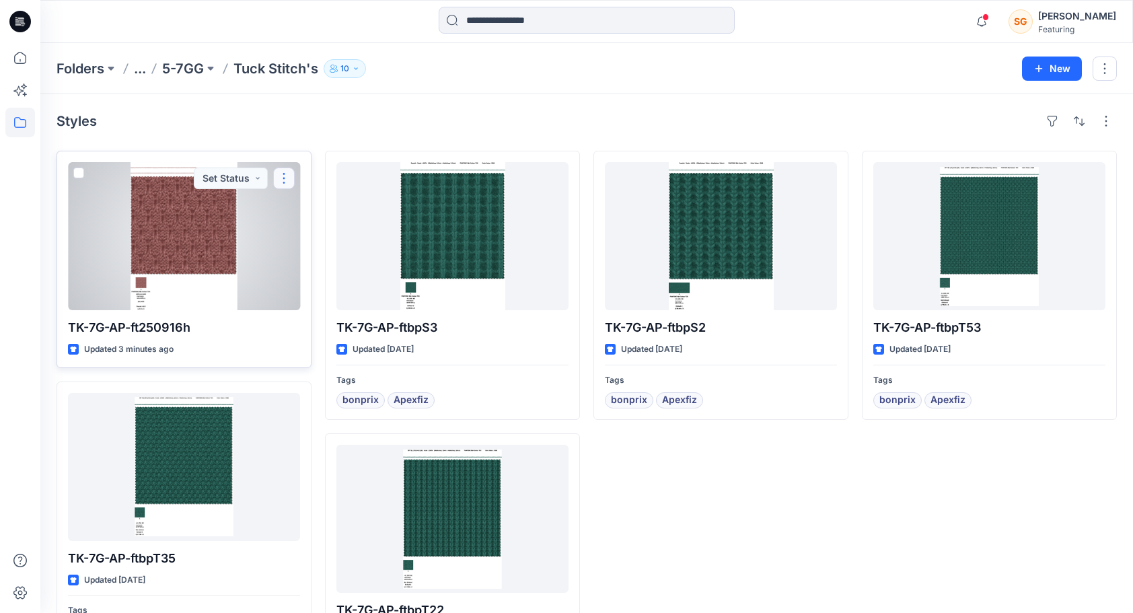
click at [289, 174] on button "button" at bounding box center [284, 178] width 22 height 22
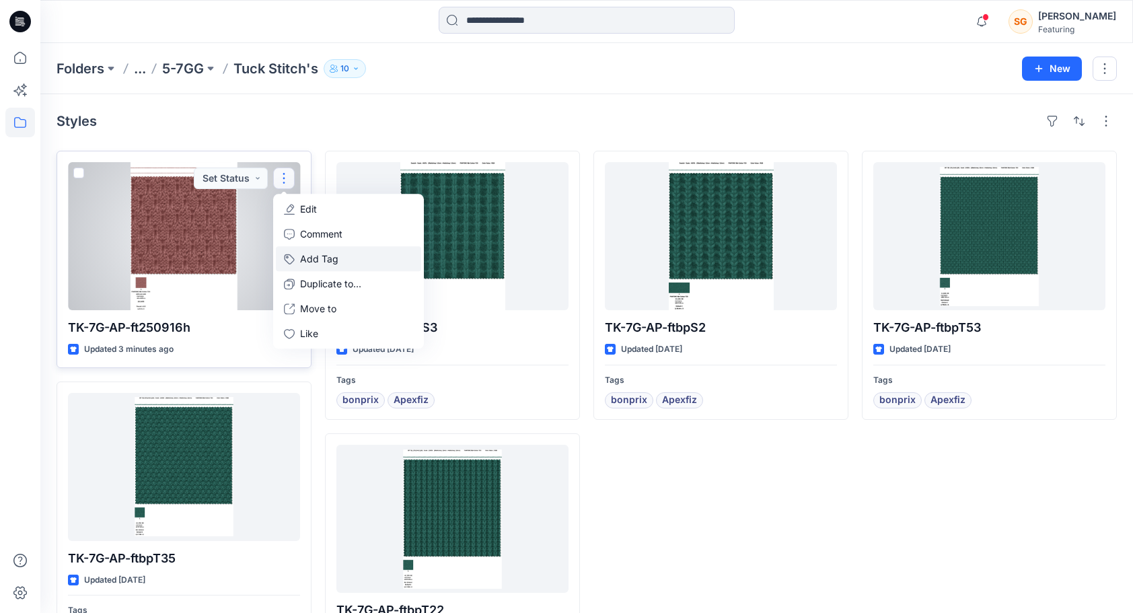
click at [333, 259] on button "Add Tag" at bounding box center [348, 258] width 145 height 25
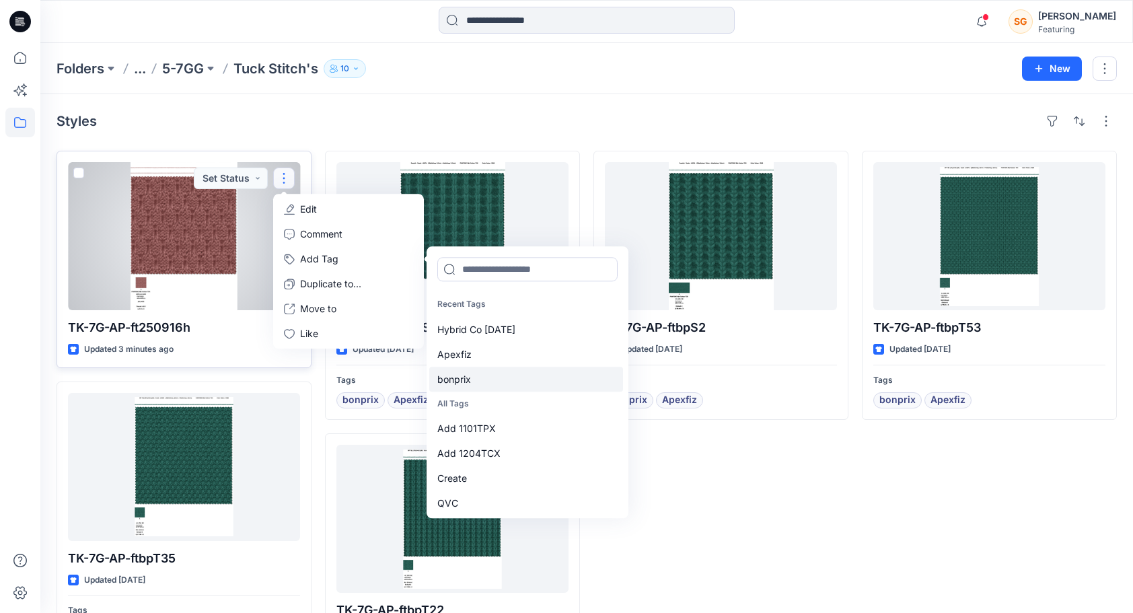
click at [465, 379] on div "bonprix" at bounding box center [526, 379] width 194 height 25
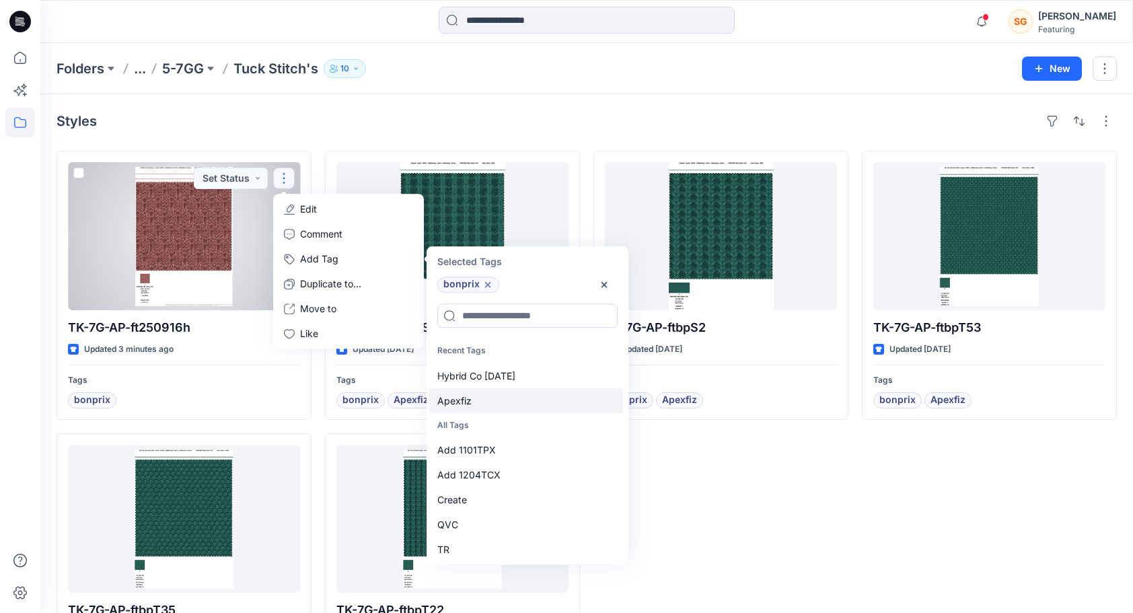
click at [463, 394] on div "Apexfiz" at bounding box center [526, 400] width 194 height 25
click at [463, 413] on p "All Tags" at bounding box center [526, 425] width 194 height 25
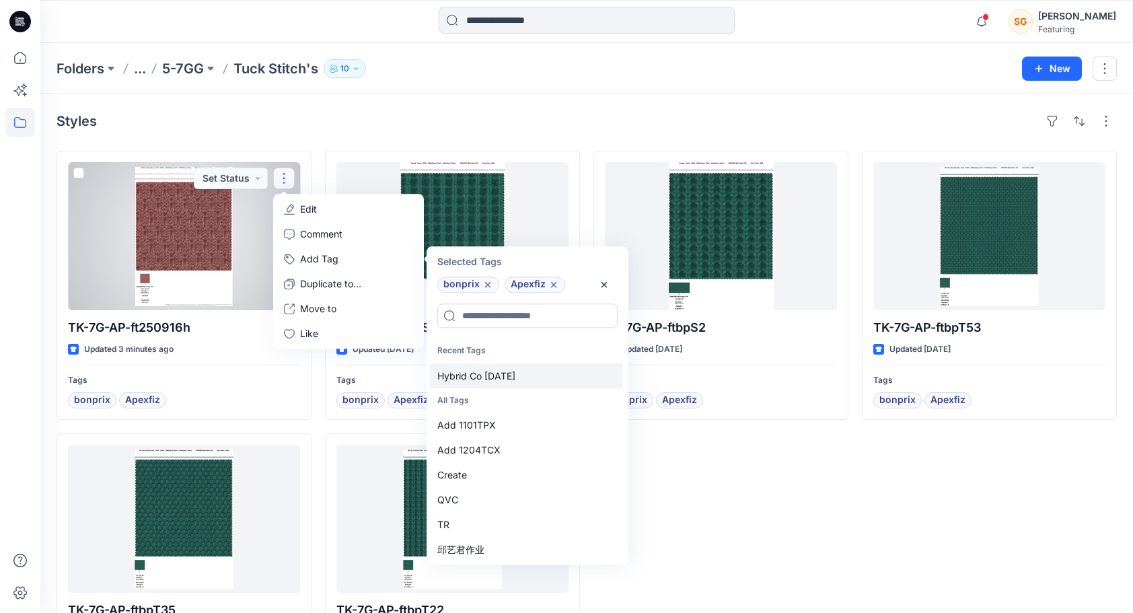
drag, startPoint x: 463, startPoint y: 394, endPoint x: 449, endPoint y: 370, distance: 28.0
click at [449, 370] on div "Hybrid Co [DATE]" at bounding box center [526, 375] width 194 height 25
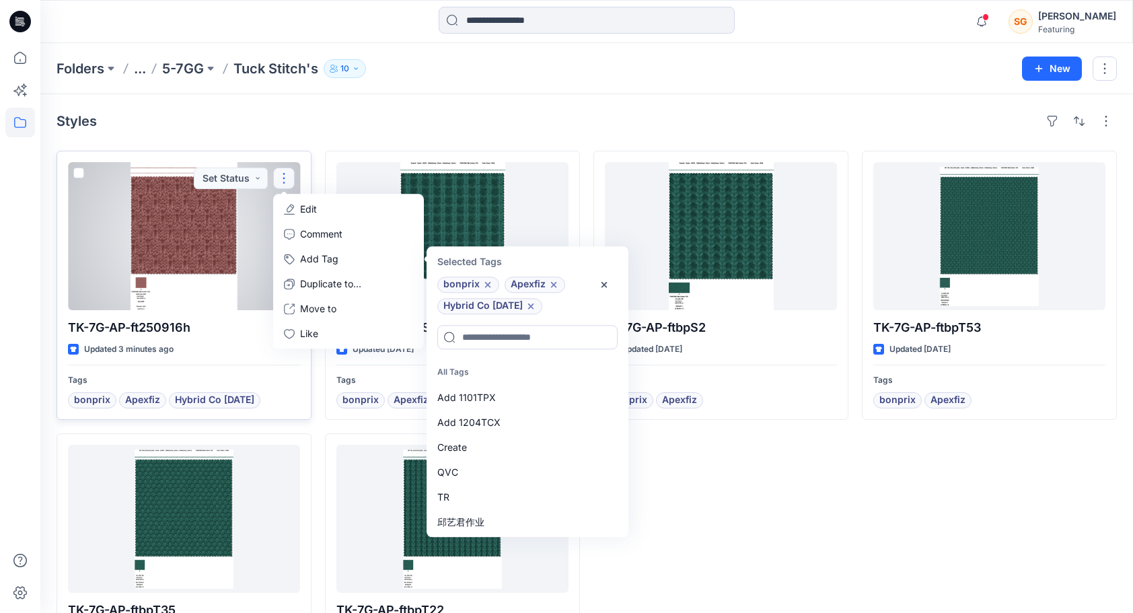
click at [188, 231] on div at bounding box center [184, 236] width 232 height 148
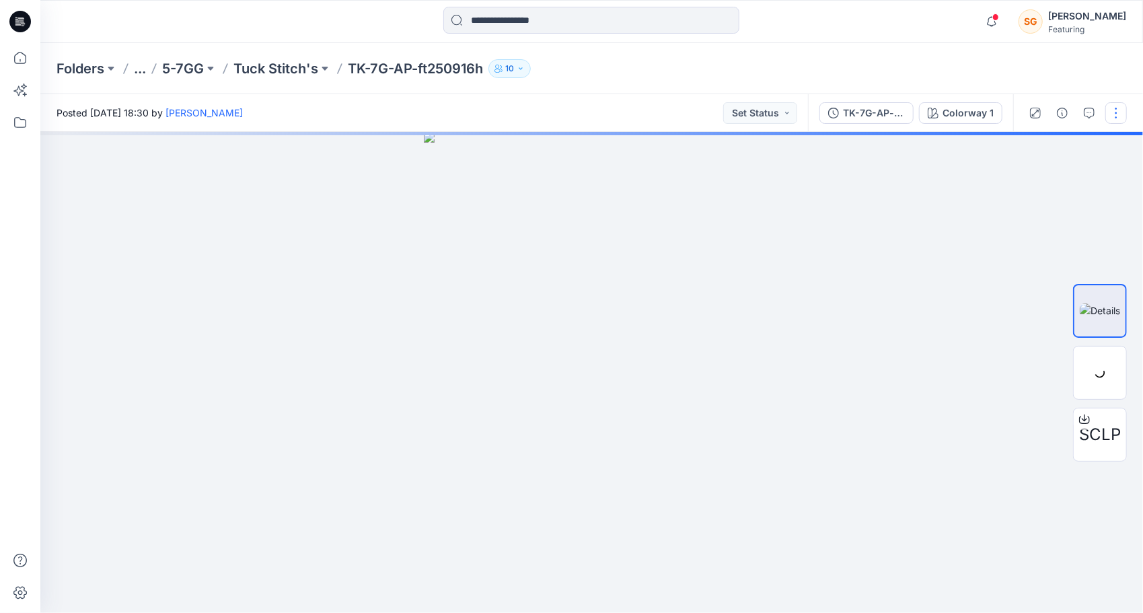
click at [1113, 103] on button "button" at bounding box center [1116, 113] width 22 height 22
click at [1116, 121] on button "button" at bounding box center [1116, 113] width 22 height 22
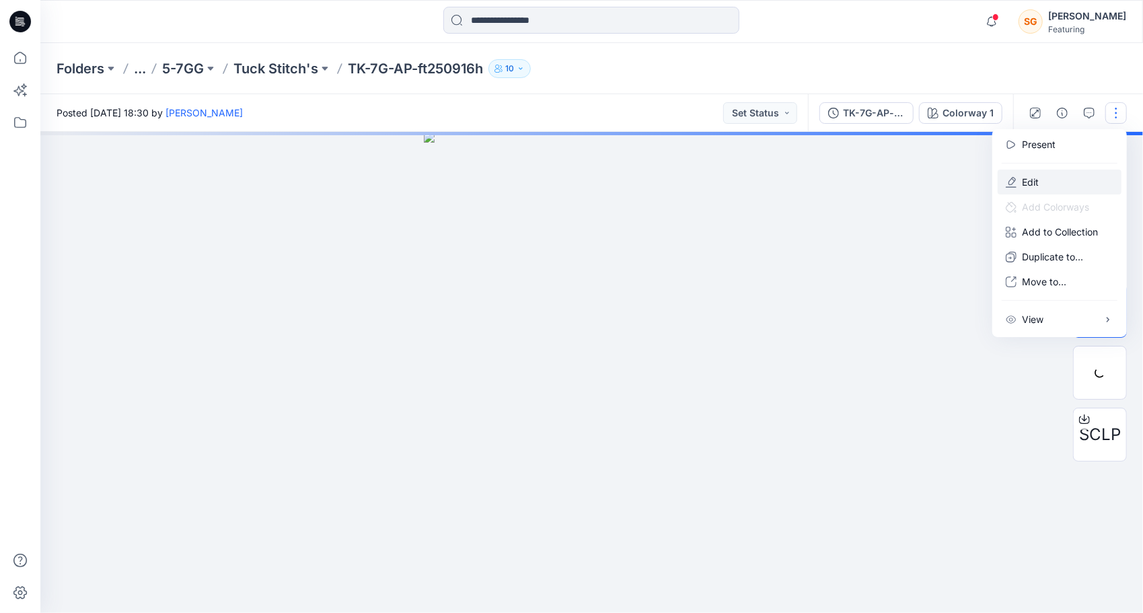
click at [1022, 182] on p "Edit" at bounding box center [1030, 182] width 17 height 14
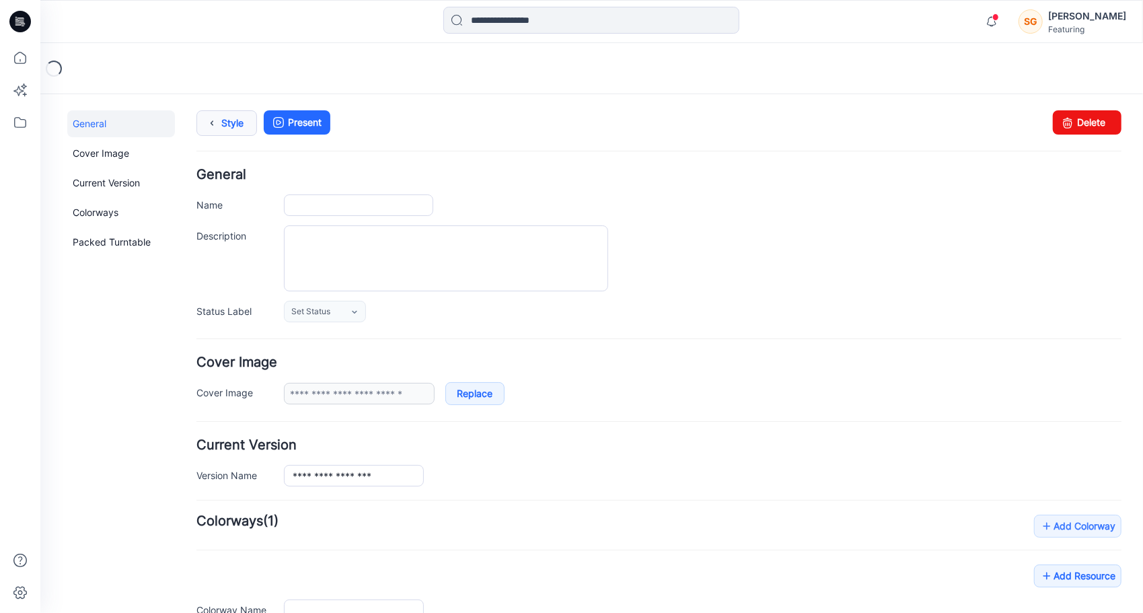
click at [231, 120] on link "Style" at bounding box center [226, 123] width 61 height 26
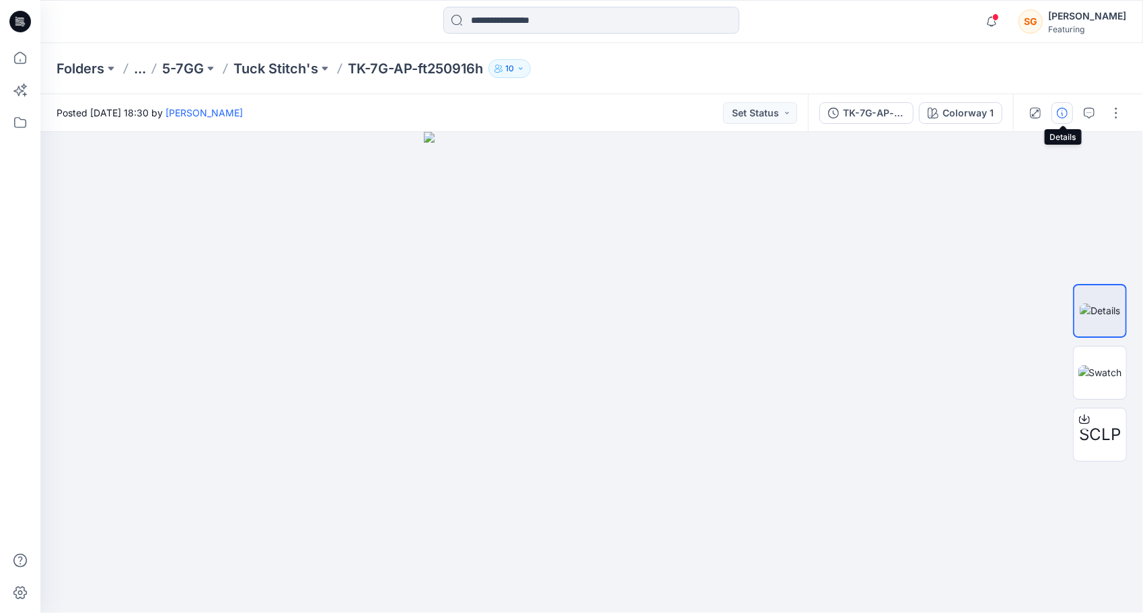
click at [1064, 116] on icon "button" at bounding box center [1062, 113] width 11 height 11
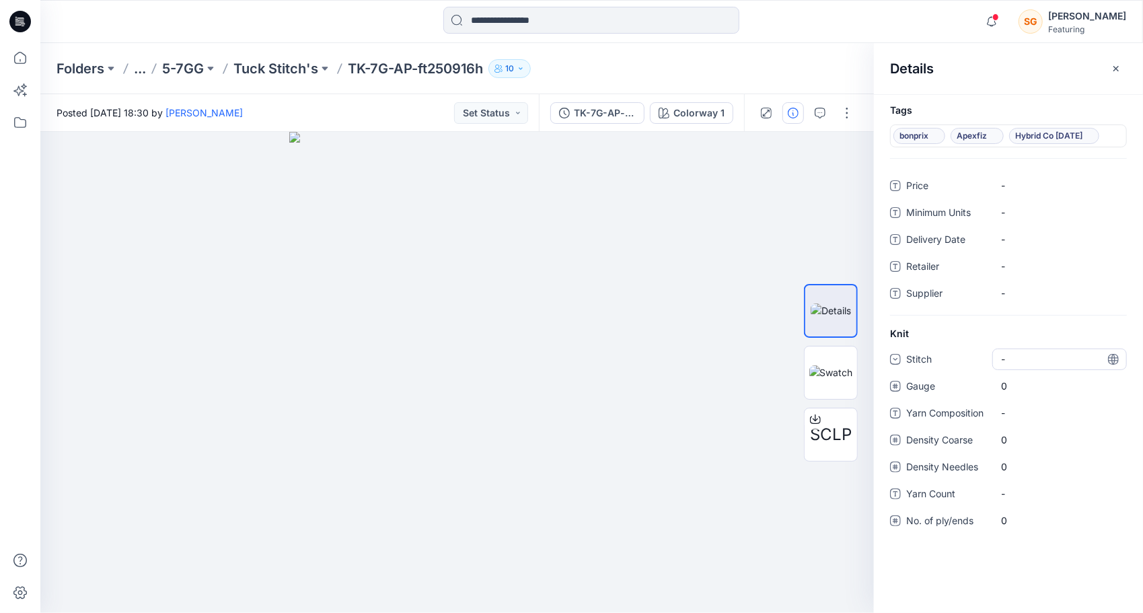
click at [1014, 362] on div "-" at bounding box center [1011, 359] width 20 height 14
click at [1025, 455] on div "Tuck" at bounding box center [1059, 460] width 129 height 27
click at [1025, 389] on span "0" at bounding box center [1059, 386] width 117 height 14
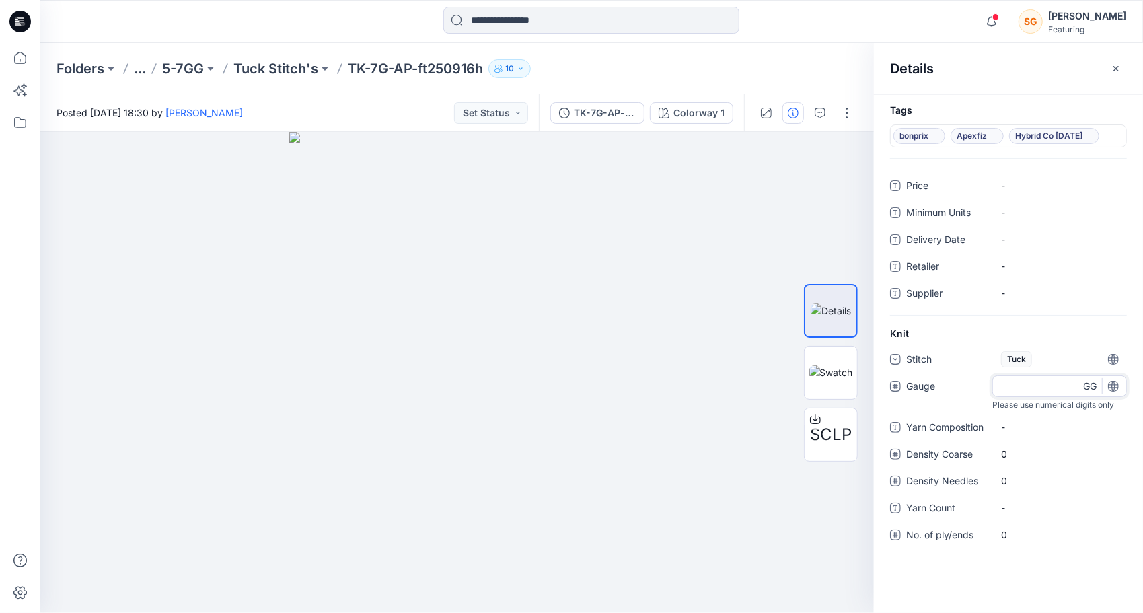
type input "*"
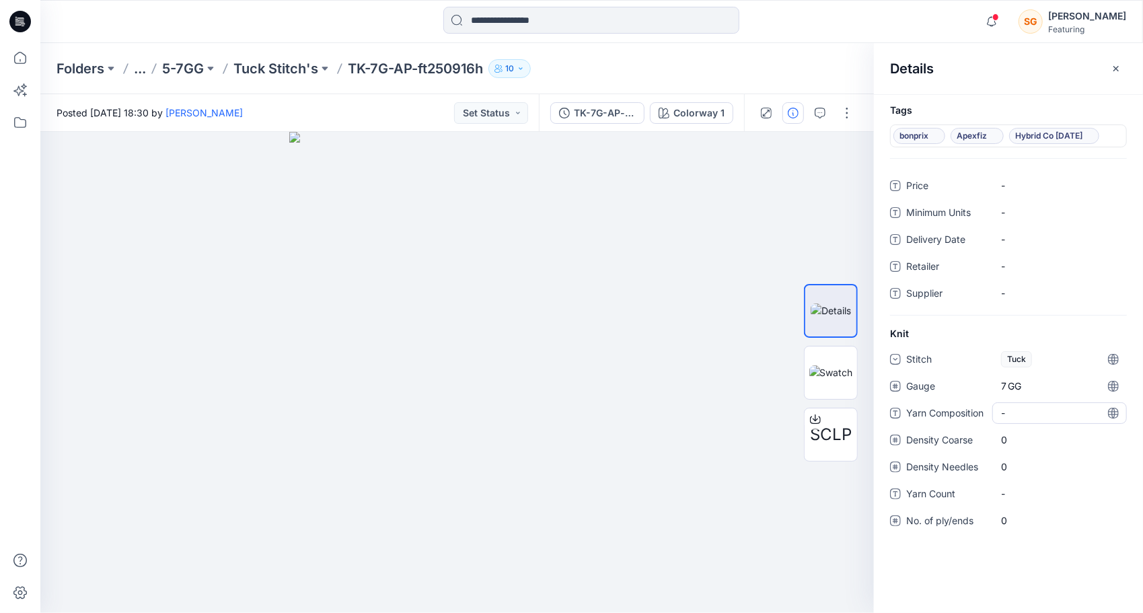
click at [1028, 420] on div "-" at bounding box center [1059, 413] width 135 height 22
type textarea "*****"
click at [1013, 415] on "-" at bounding box center [1059, 413] width 117 height 14
click at [1013, 415] on textarea at bounding box center [1059, 413] width 135 height 22
type textarea "**********"
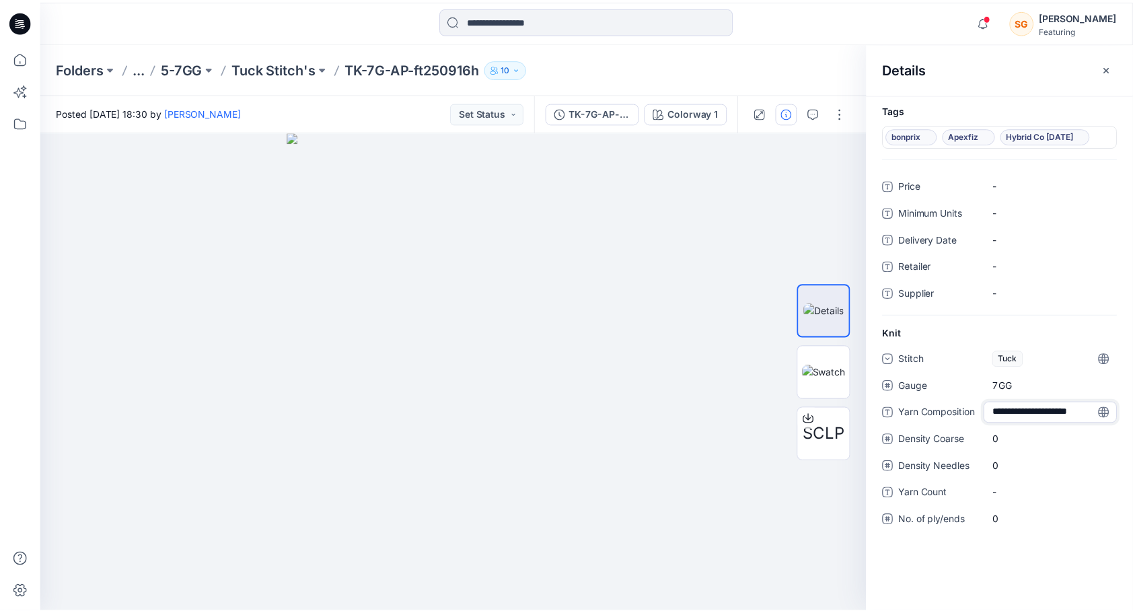
scroll to position [9, 0]
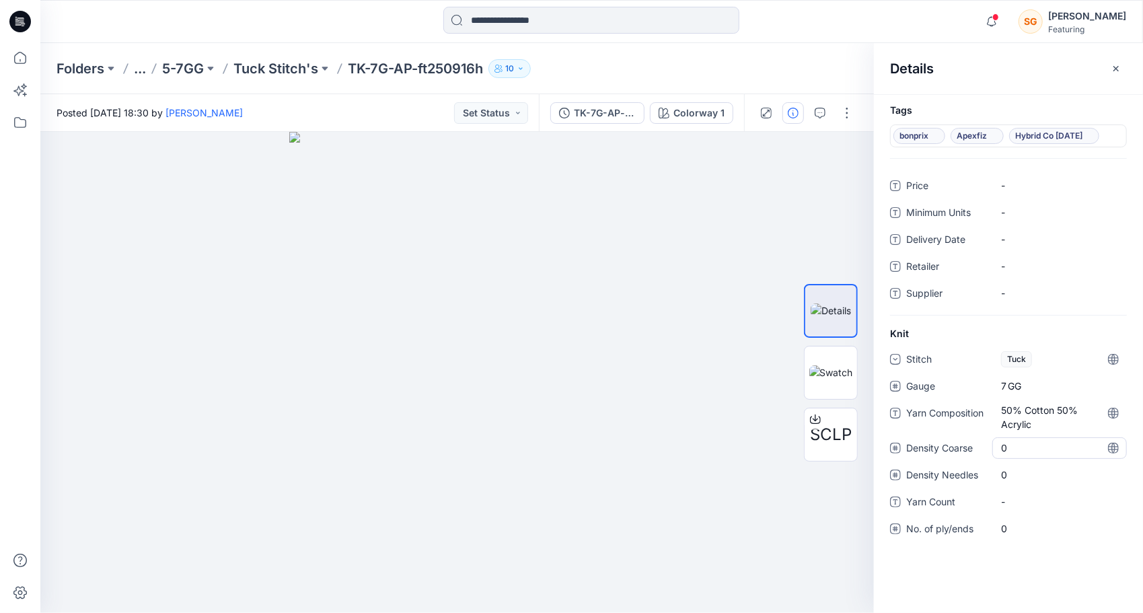
click at [1020, 440] on Coarse "0" at bounding box center [1059, 447] width 117 height 14
type input "**"
click at [1005, 489] on div "Stitch Tuck Gauge 7 GG Yarn Composition 50% Cotton 50% Acrylic Density Coarse 4…" at bounding box center [1008, 451] width 237 height 207
click at [1022, 472] on Needles "0" at bounding box center [1059, 474] width 117 height 14
type input "**"
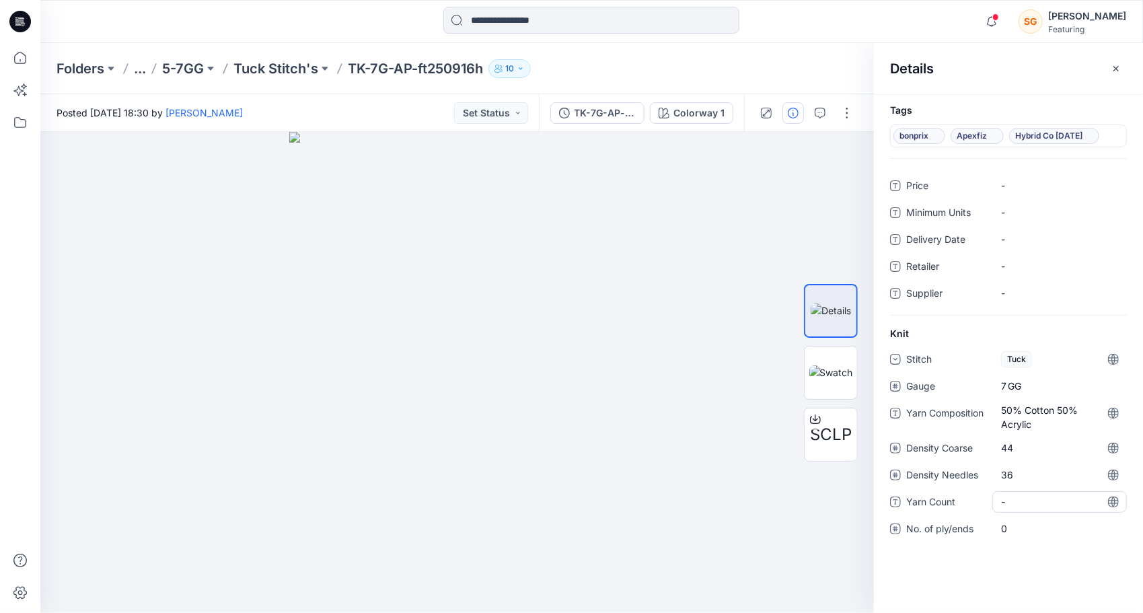
click at [1026, 512] on div "Stitch Tuck Gauge 7 GG Yarn Composition 50% Cotton 50% Acrylic Density Coarse 4…" at bounding box center [1008, 451] width 237 height 207
click at [1026, 499] on Count "-" at bounding box center [1059, 501] width 117 height 14
type textarea "****"
click at [1026, 518] on div "0" at bounding box center [1059, 529] width 135 height 22
type input "*"
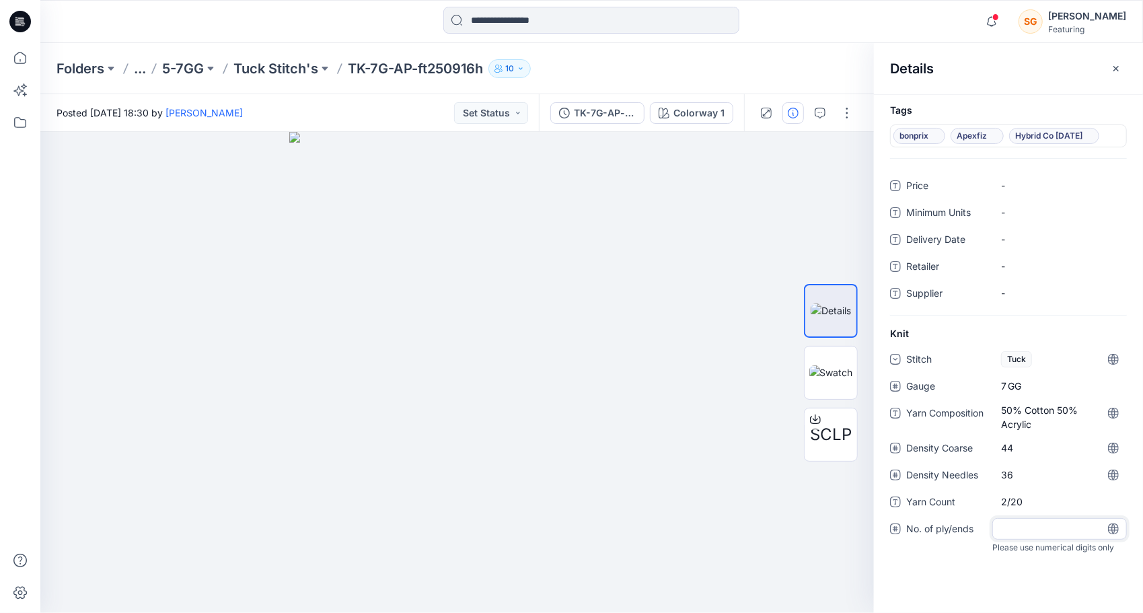
click at [972, 581] on div "Tags bonprix Apexfiz Hybrid Co [DATE] Price - Minimum Units - Delivery Date - R…" at bounding box center [1008, 353] width 269 height 519
click at [955, 574] on div "Tags bonprix Apexfiz Hybrid Co [DATE] Price - Minimum Units - Delivery Date - R…" at bounding box center [1008, 353] width 269 height 519
click at [55, 67] on div "Folders ... 5-7GG Tuck Stitch's TK-7G-AP-ft250916h 10" at bounding box center [591, 68] width 1102 height 51
click at [23, 62] on icon at bounding box center [20, 58] width 30 height 30
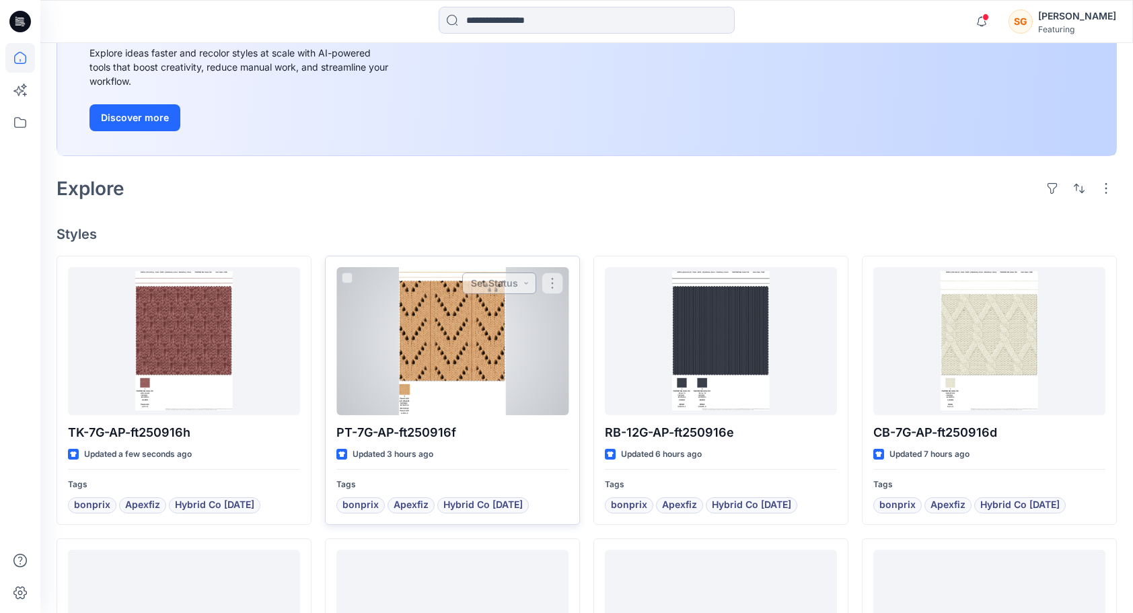
scroll to position [202, 0]
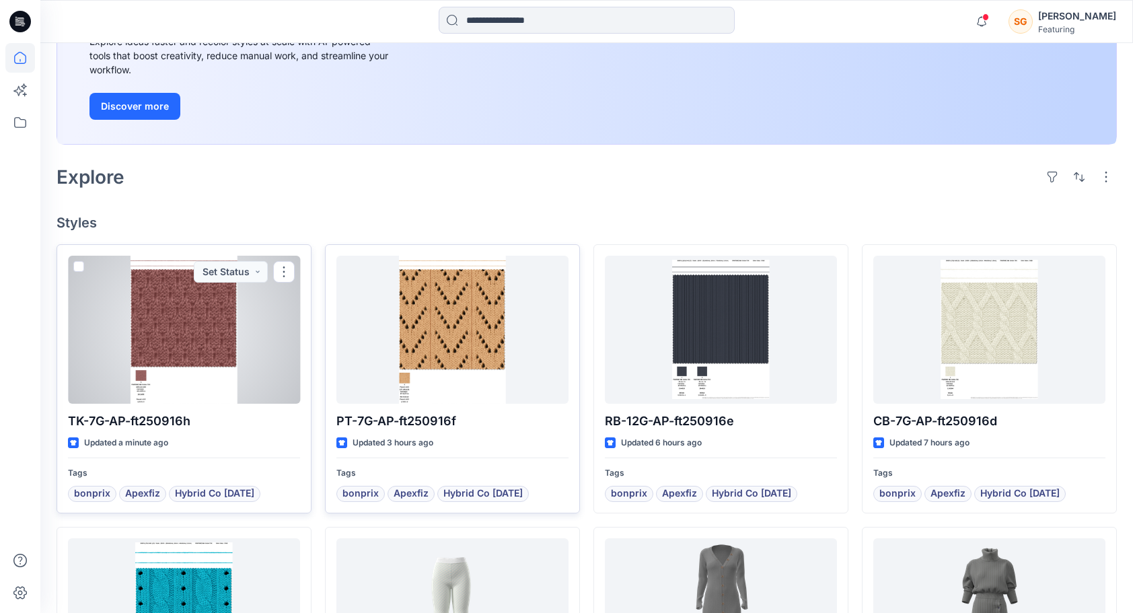
click at [170, 363] on div at bounding box center [184, 330] width 232 height 148
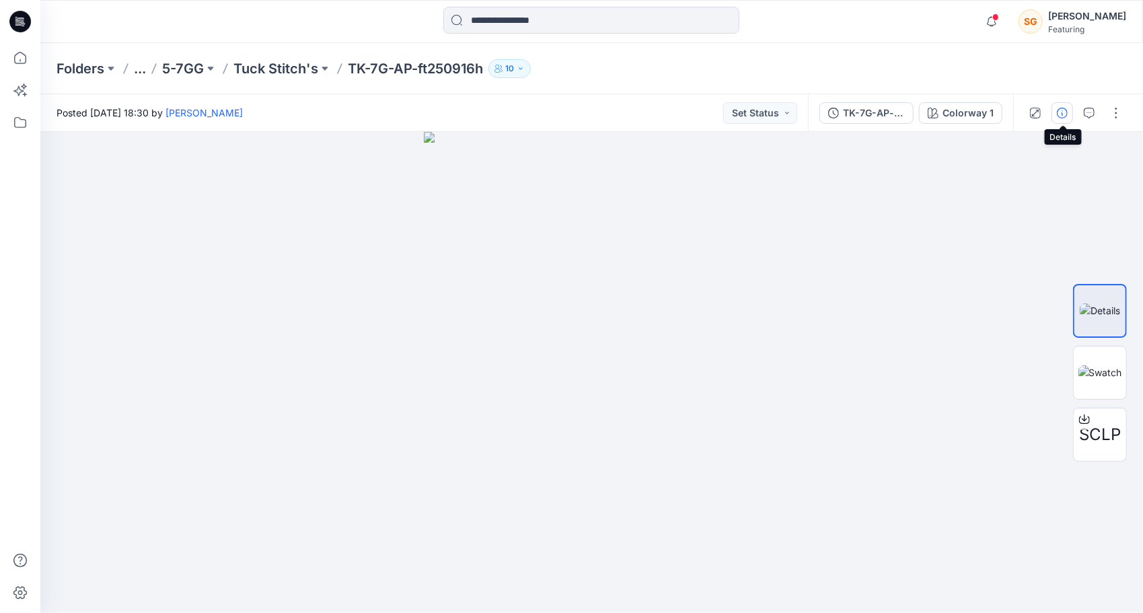
click at [1061, 112] on icon "button" at bounding box center [1062, 113] width 11 height 11
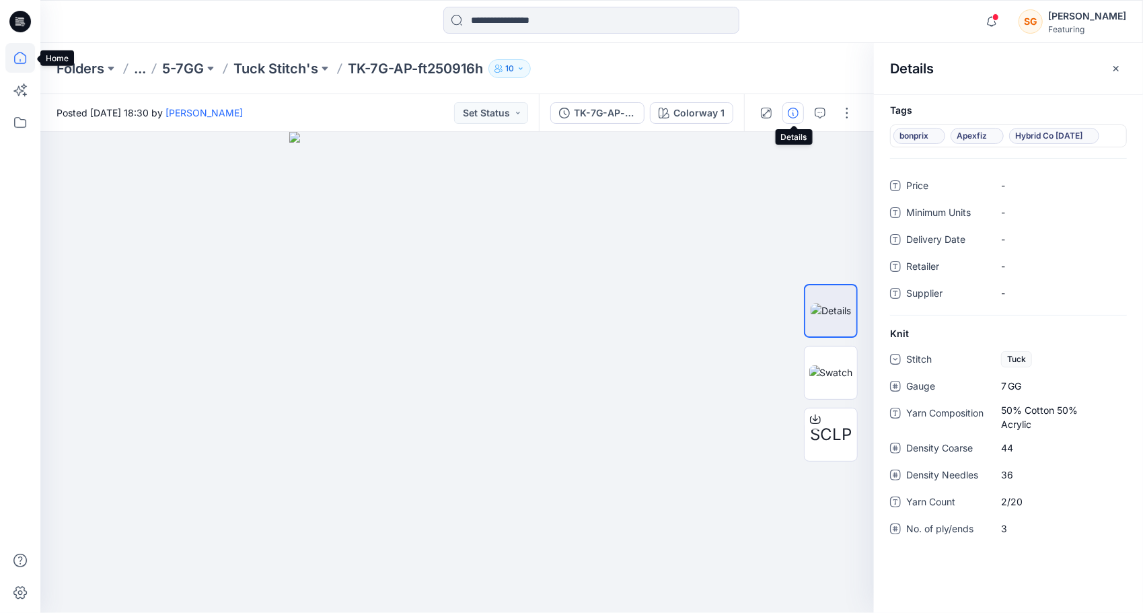
click at [15, 59] on icon at bounding box center [20, 58] width 30 height 30
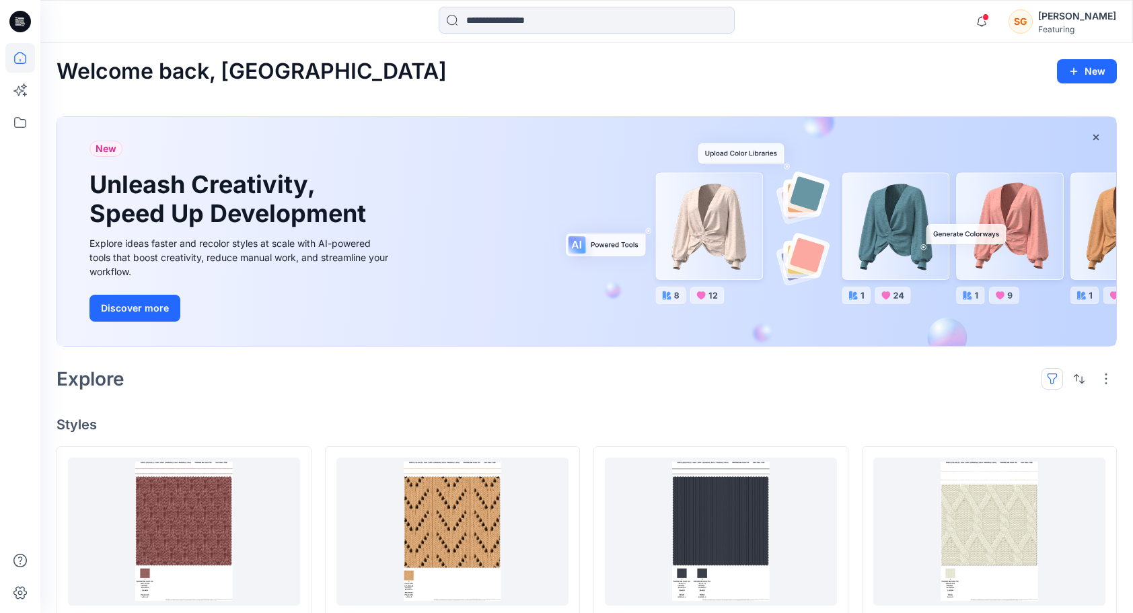
click at [1056, 380] on button "button" at bounding box center [1052, 379] width 22 height 22
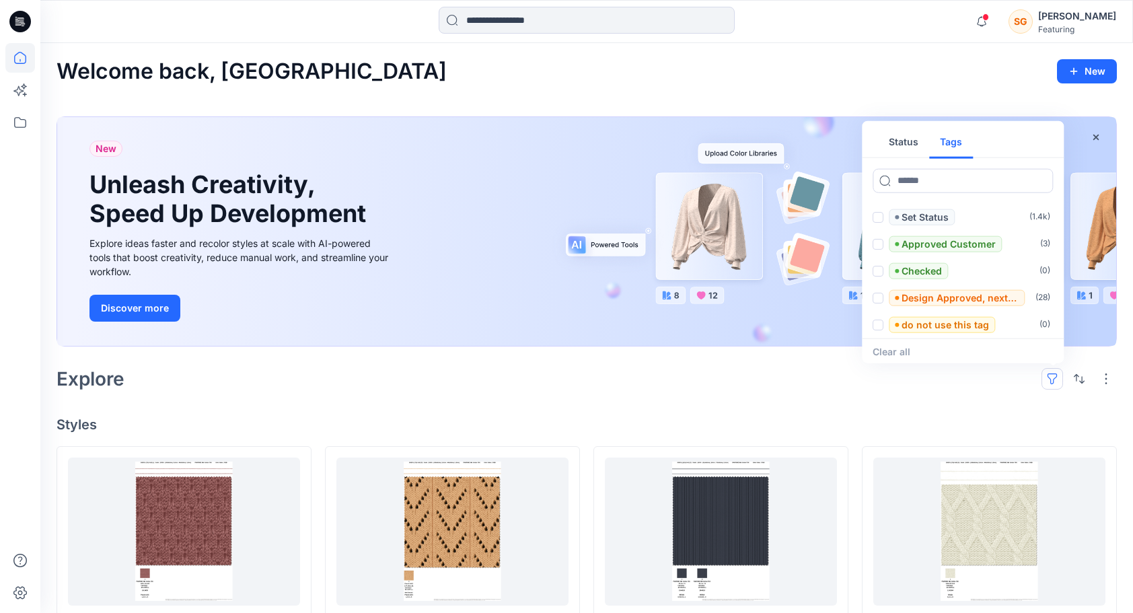
click at [948, 145] on button "Tags" at bounding box center [951, 142] width 44 height 32
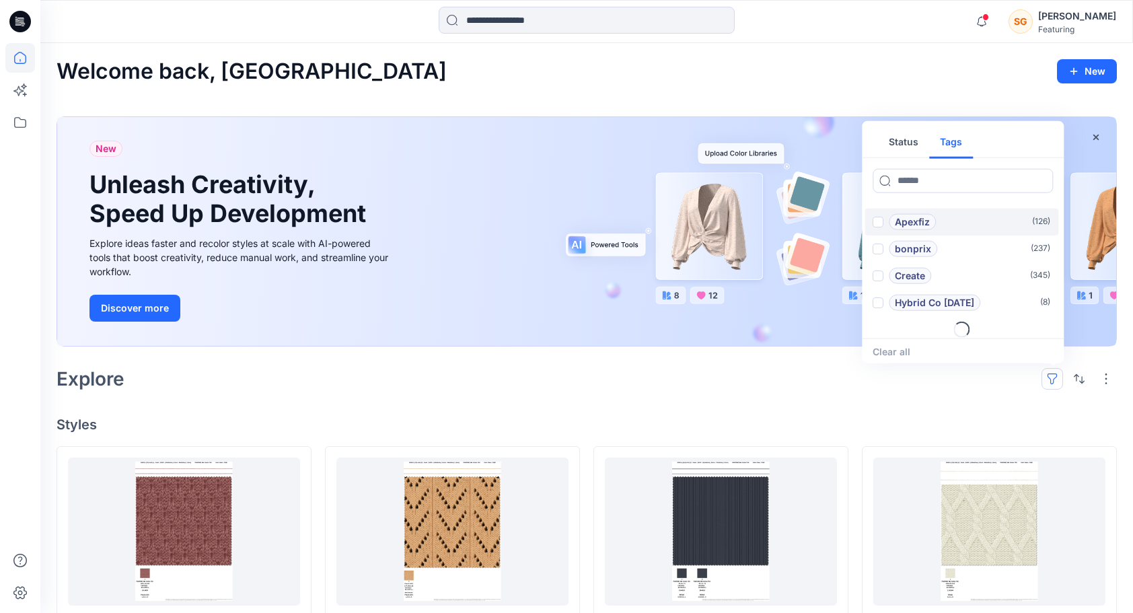
scroll to position [54, 0]
click at [976, 291] on label "Hybrid Co [DATE] ( 8 )" at bounding box center [961, 297] width 194 height 27
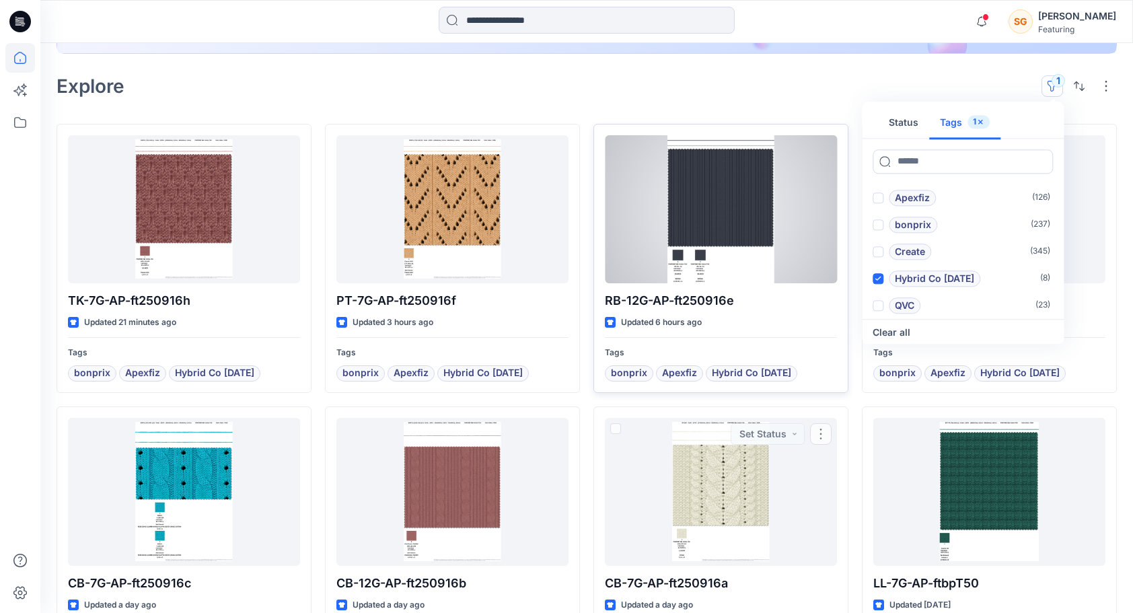
scroll to position [234, 0]
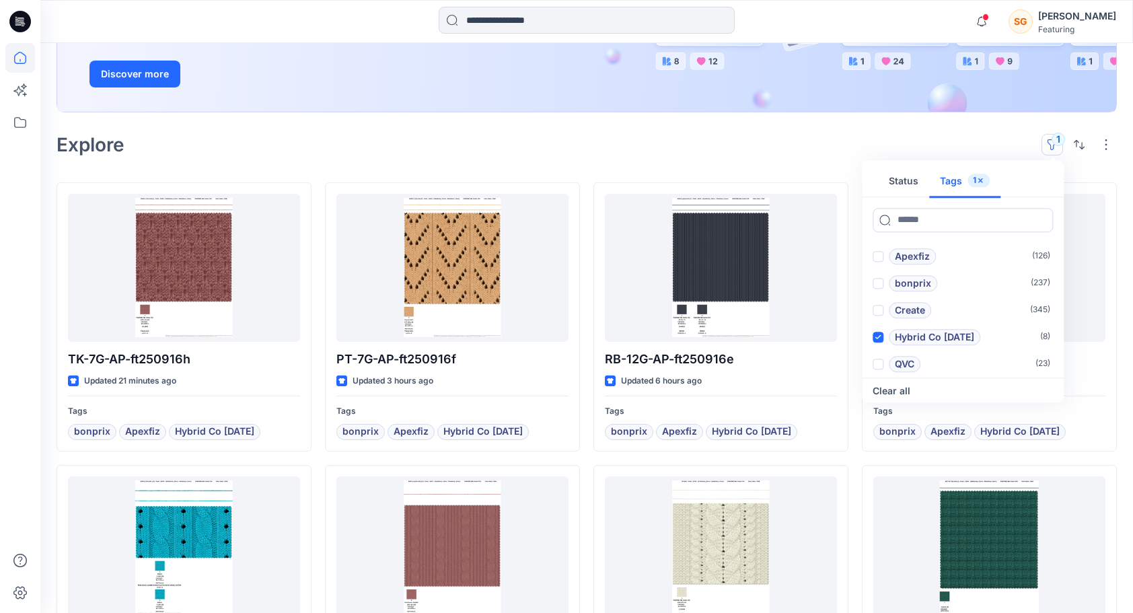
click at [819, 143] on div "Explore 1 Status Tags 1 Add 1101TPX ( 0 ) Add 1204TCX ( 0 ) Apexfiz ( 126 ) bon…" at bounding box center [586, 144] width 1060 height 32
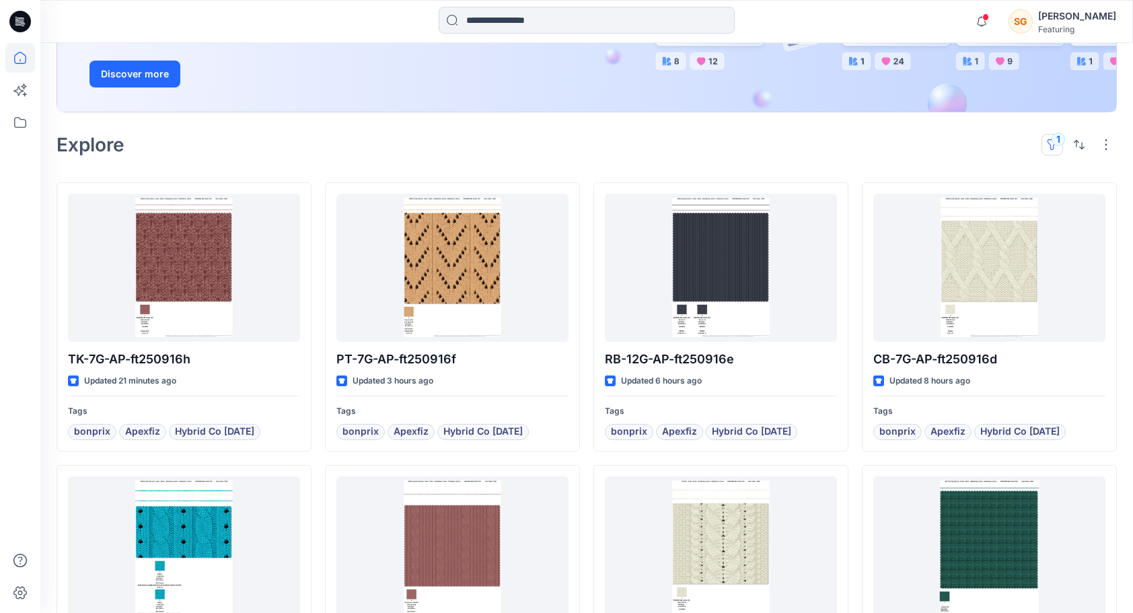
click at [1060, 136] on button "1" at bounding box center [1052, 145] width 22 height 22
click at [1049, 141] on button "1" at bounding box center [1052, 145] width 22 height 22
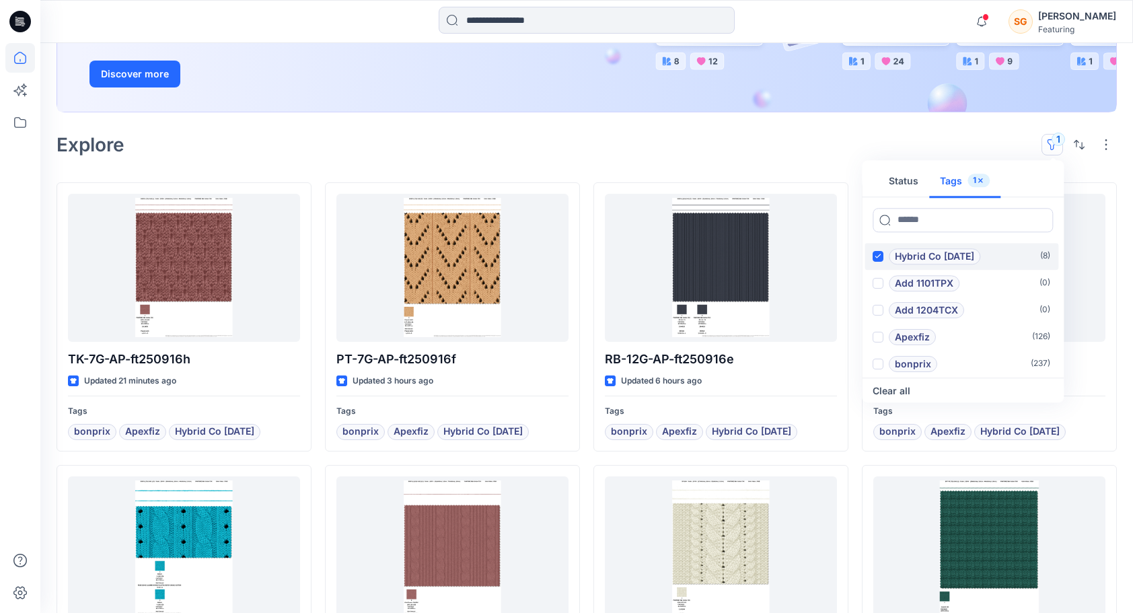
click at [880, 252] on span at bounding box center [877, 256] width 11 height 11
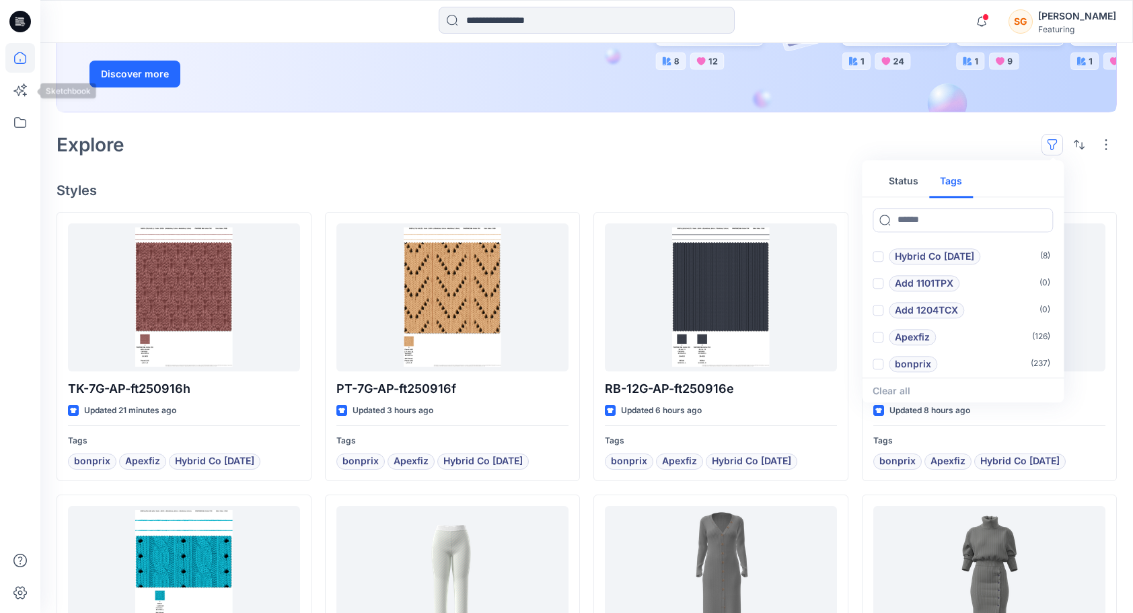
click at [16, 56] on icon at bounding box center [20, 58] width 30 height 30
